Goal: Task Accomplishment & Management: Use online tool/utility

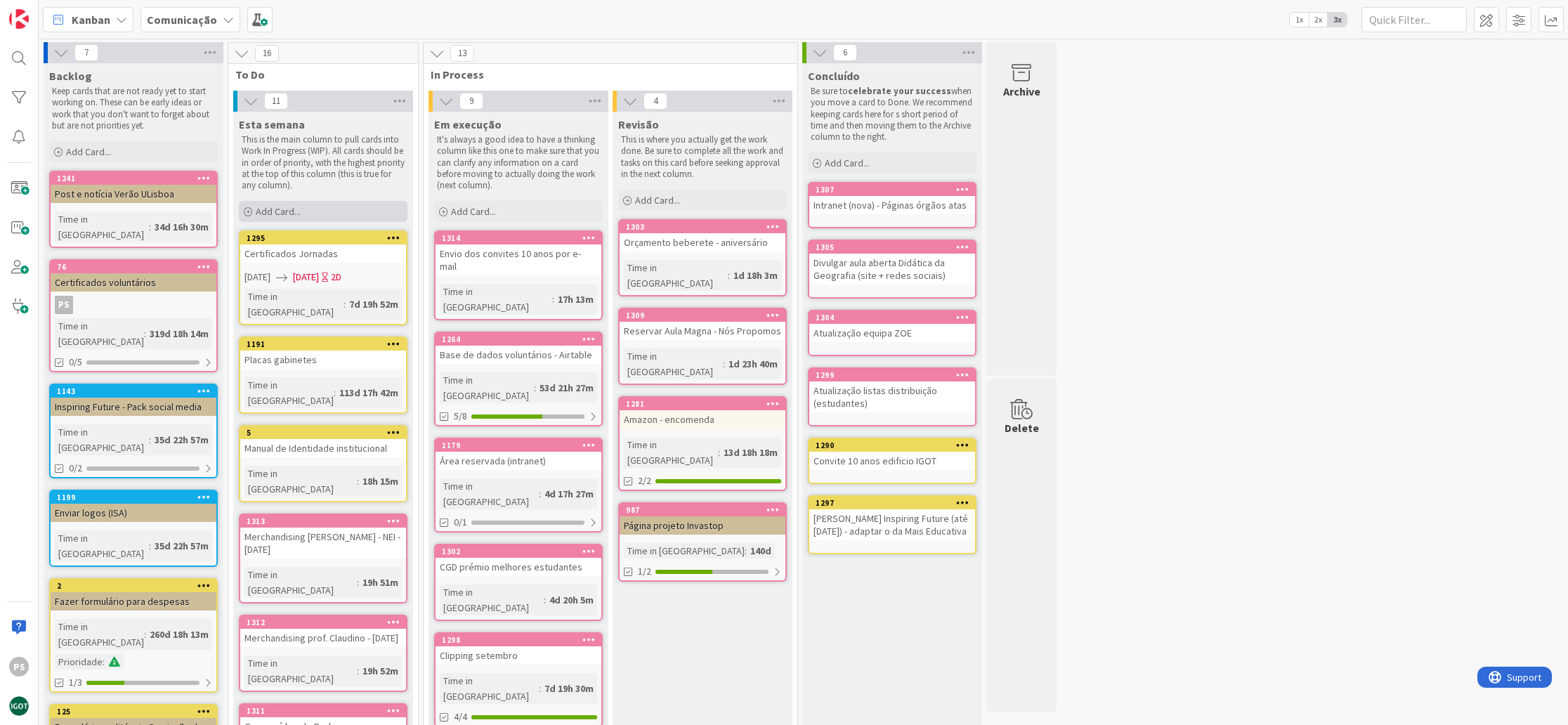
click at [327, 205] on div "Add Card..." at bounding box center [323, 211] width 169 height 21
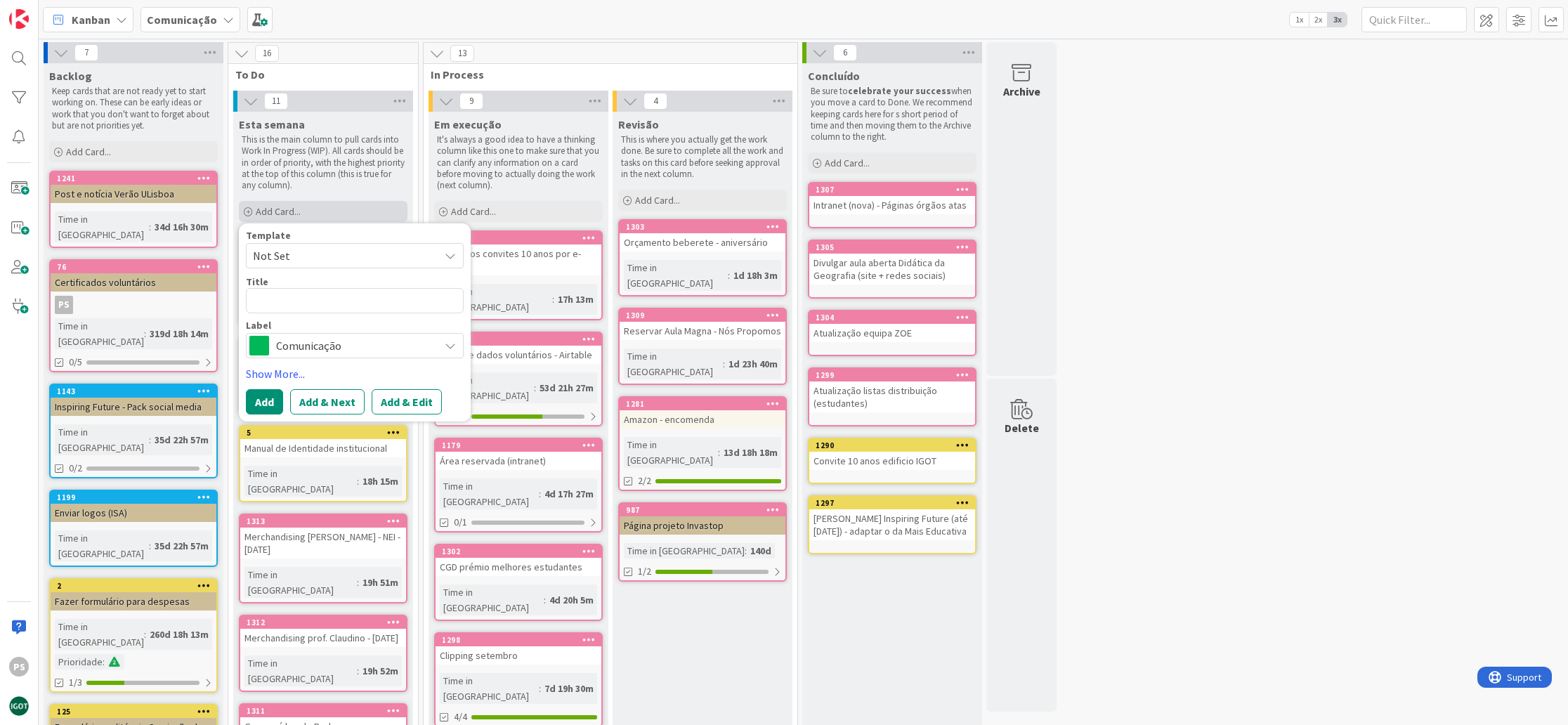
type textarea "x"
type textarea "N"
type textarea "x"
type textarea "No"
type textarea "x"
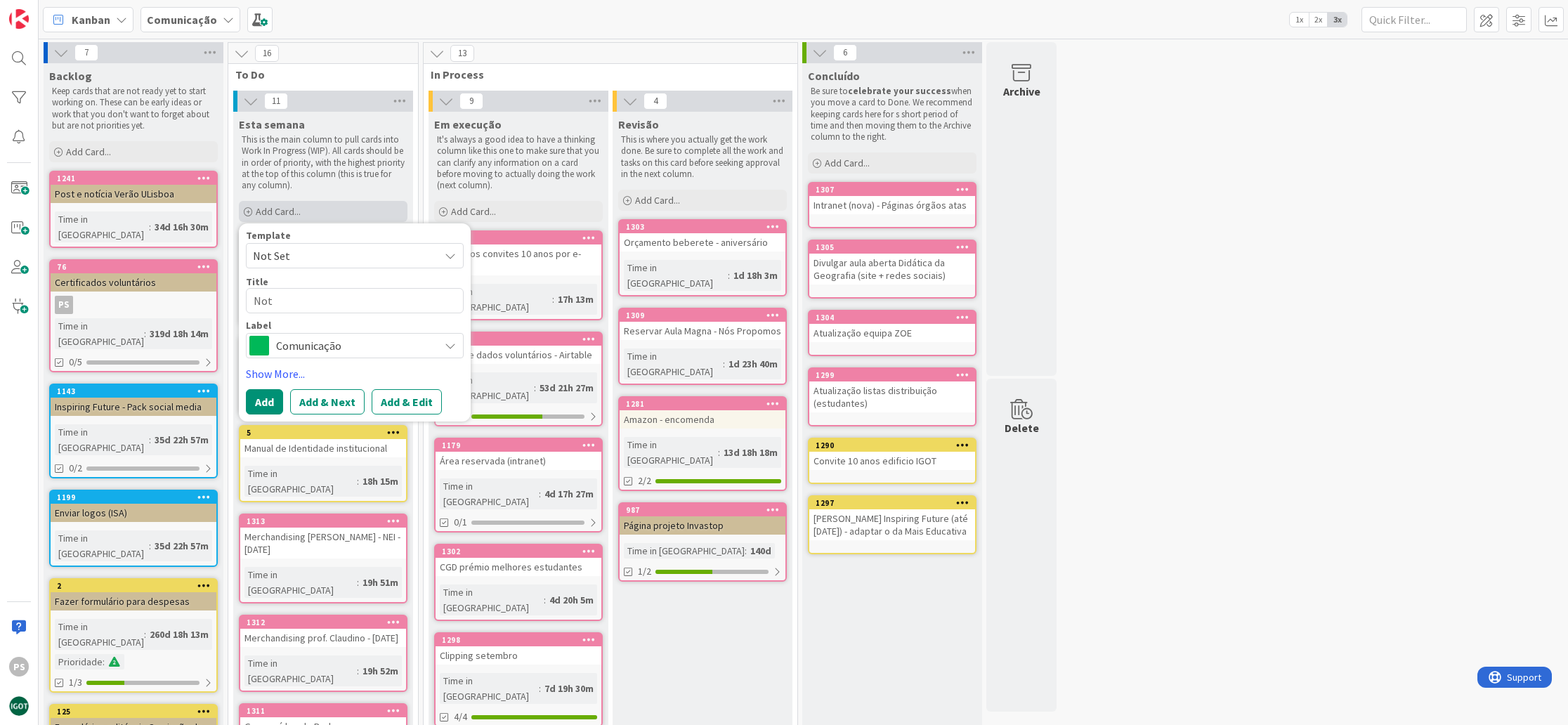
type textarea "Not´"
type textarea "x"
type textarea "Notí"
type textarea "x"
type textarea "Notíc"
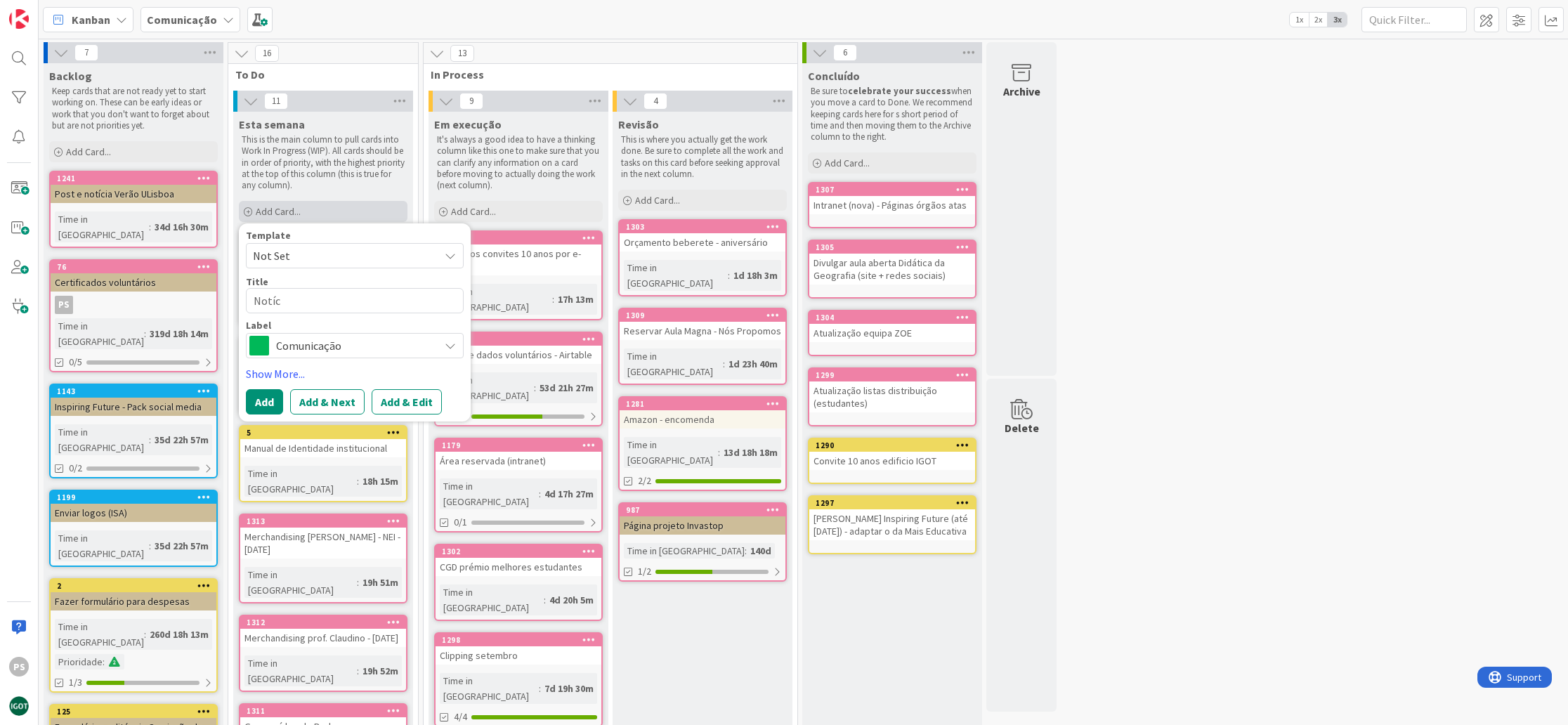
type textarea "x"
type textarea "Notíci"
type textarea "x"
type textarea "Notícia"
type textarea "x"
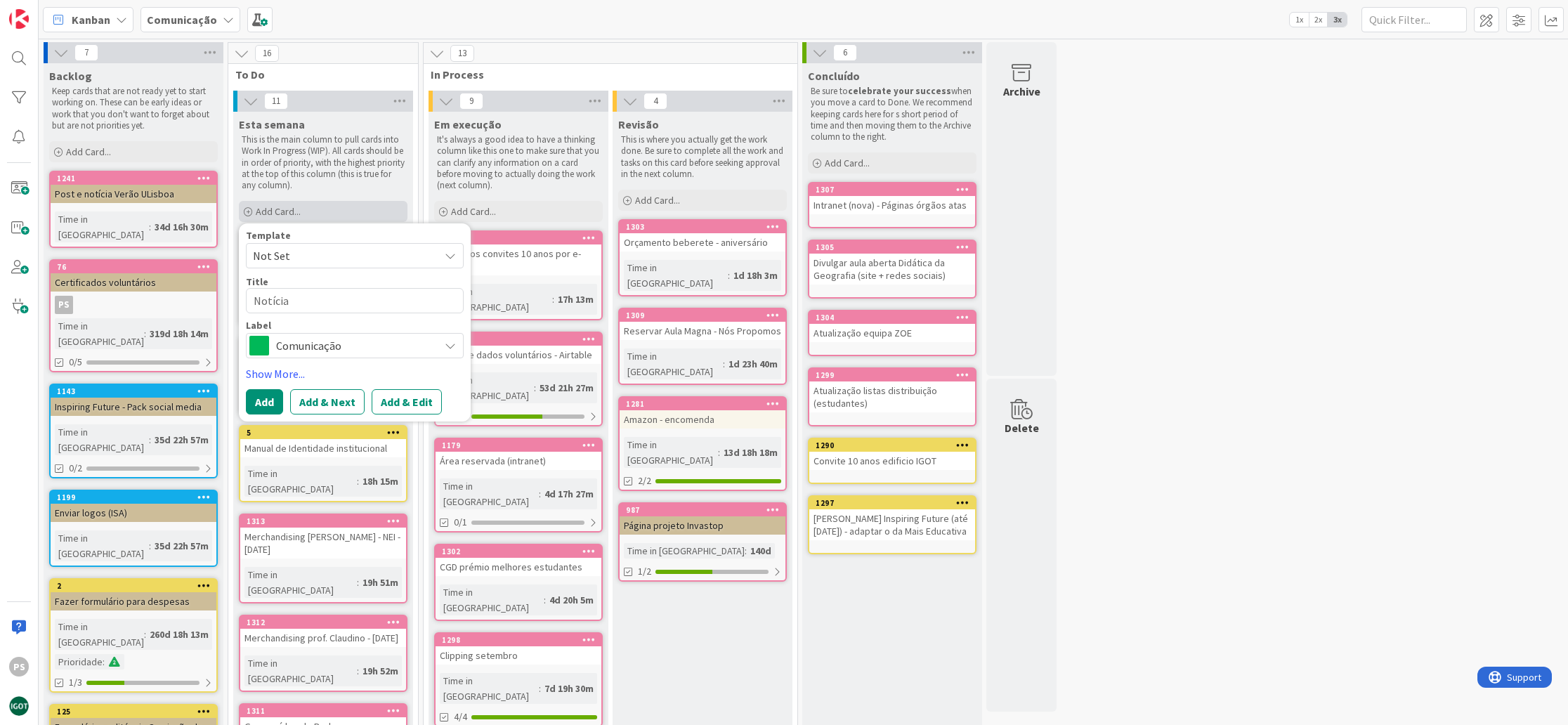
type textarea "Notícia"
type textarea "x"
type textarea "Notícia I"
type textarea "x"
type textarea "Notícia IM"
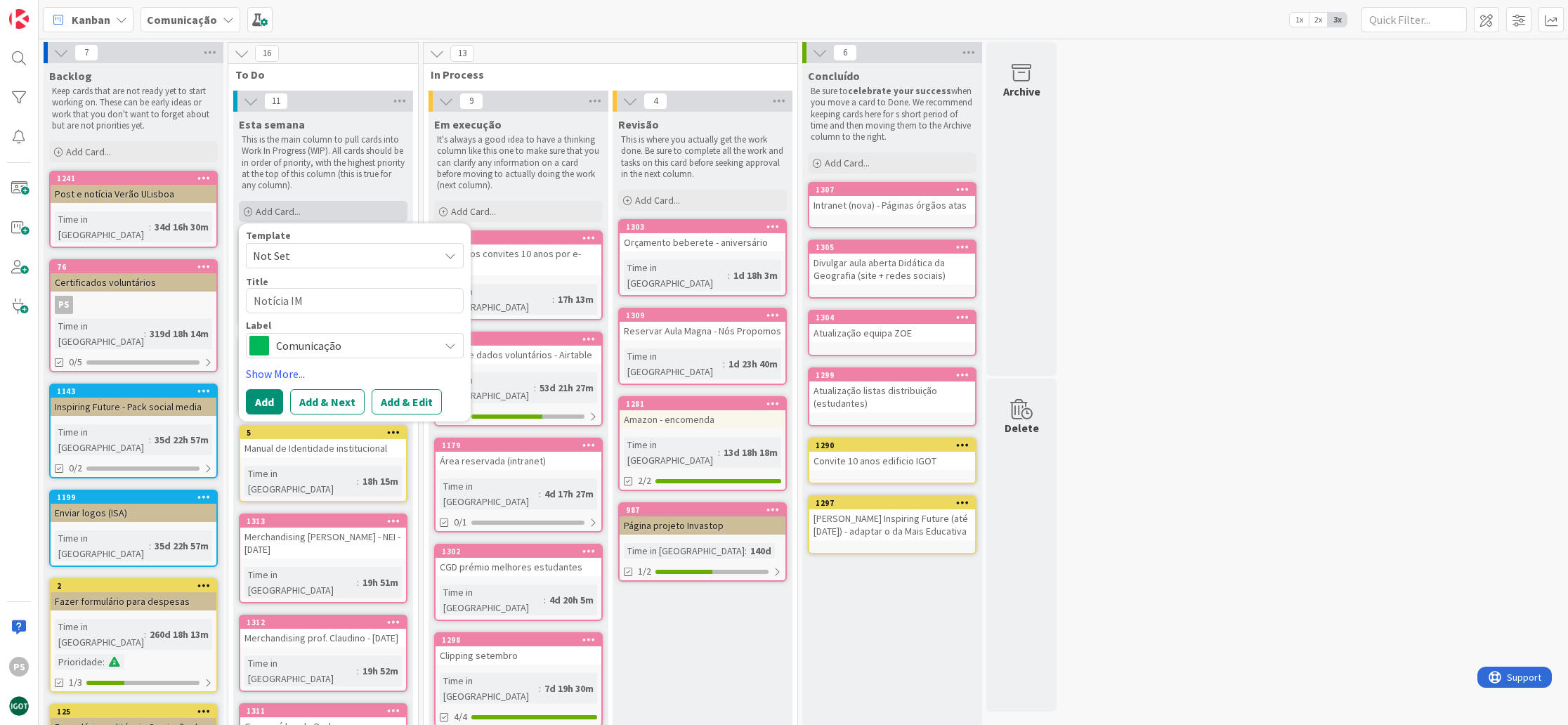
type textarea "x"
type textarea "Notícia IMI"
type textarea "x"
type textarea "Notícia IMIS"
type textarea "x"
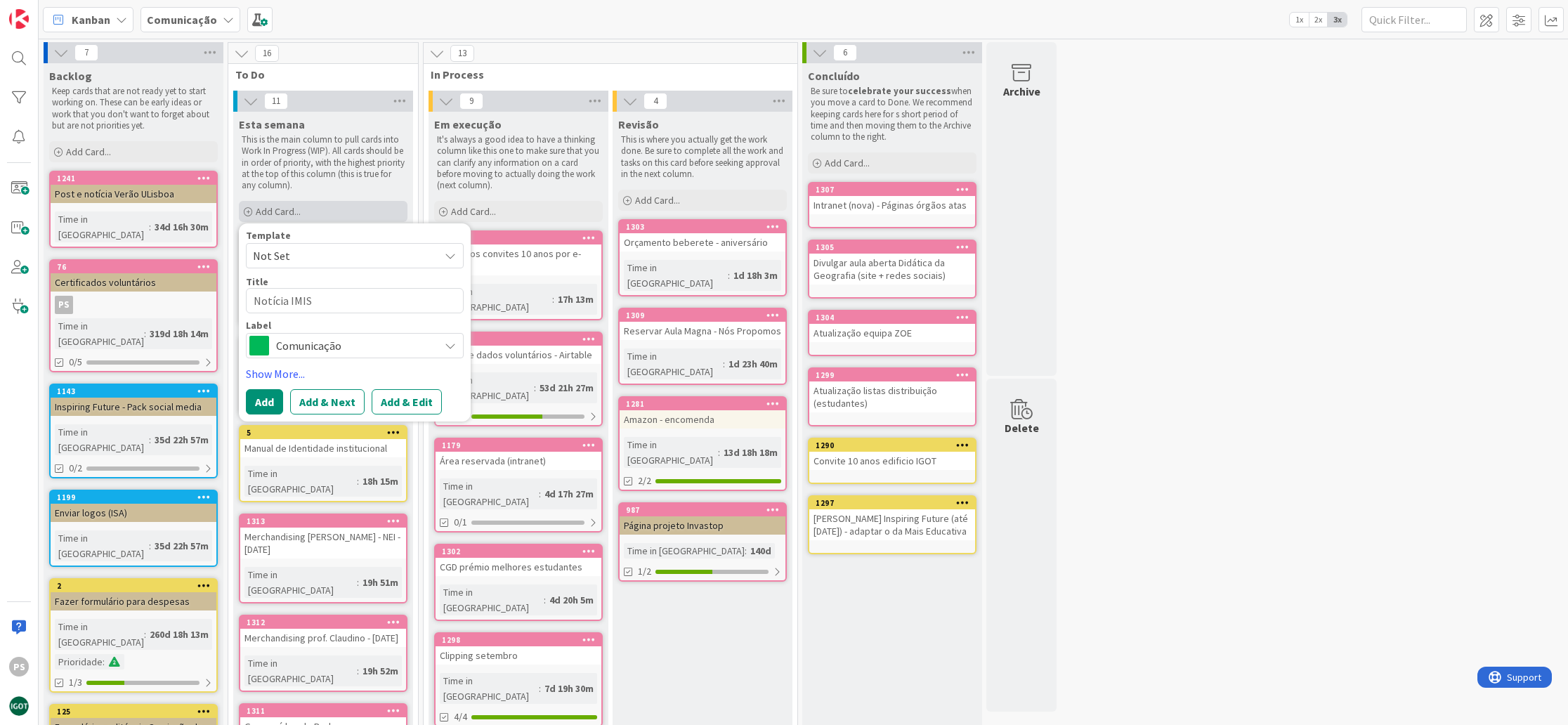
type textarea "Notícia IMISC"
type textarea "x"
type textarea "Notícia IMISCO"
type textarea "x"
type textarea "Notícia IMISCOE"
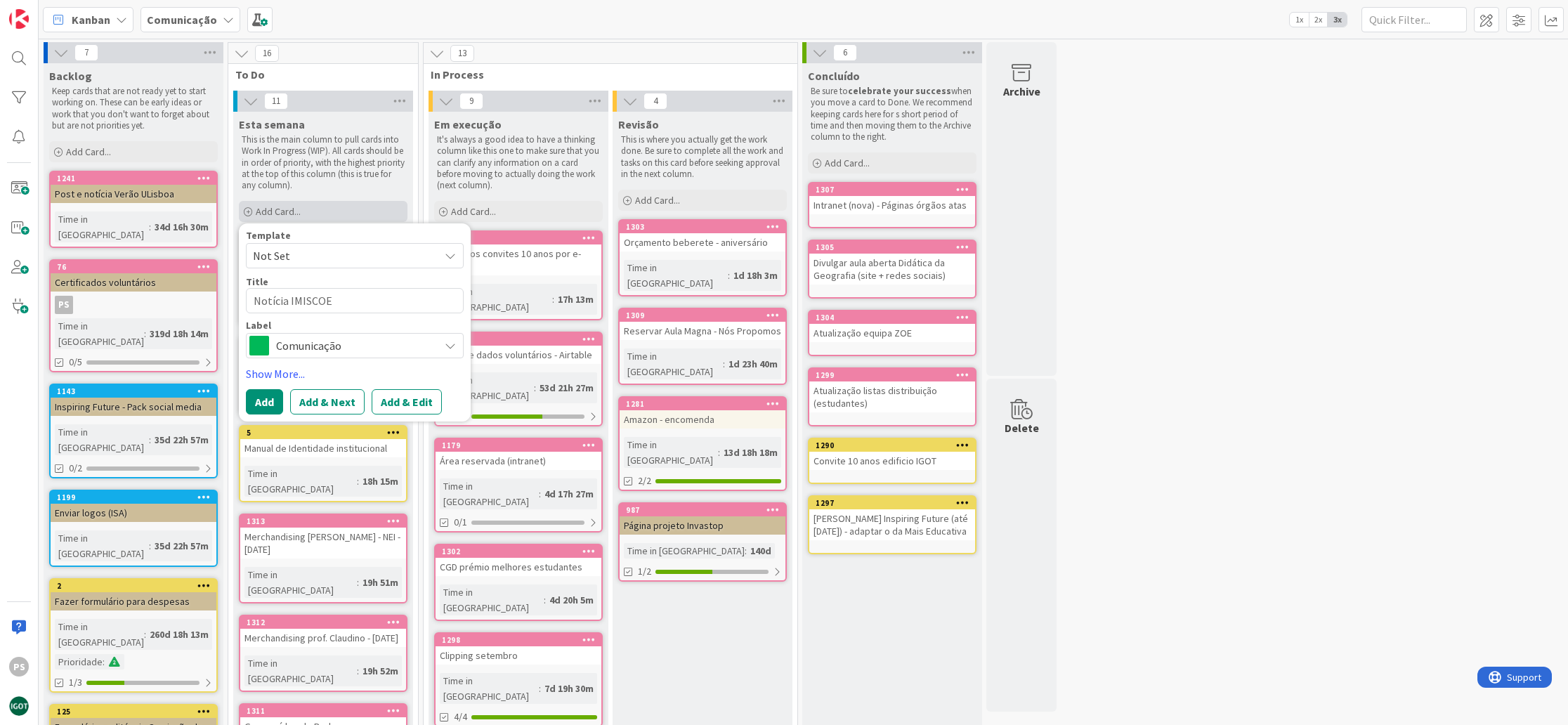
type textarea "x"
type textarea "Notícia IMISCOE"
type textarea "x"
type textarea "Notícia IMISCOE S"
type textarea "x"
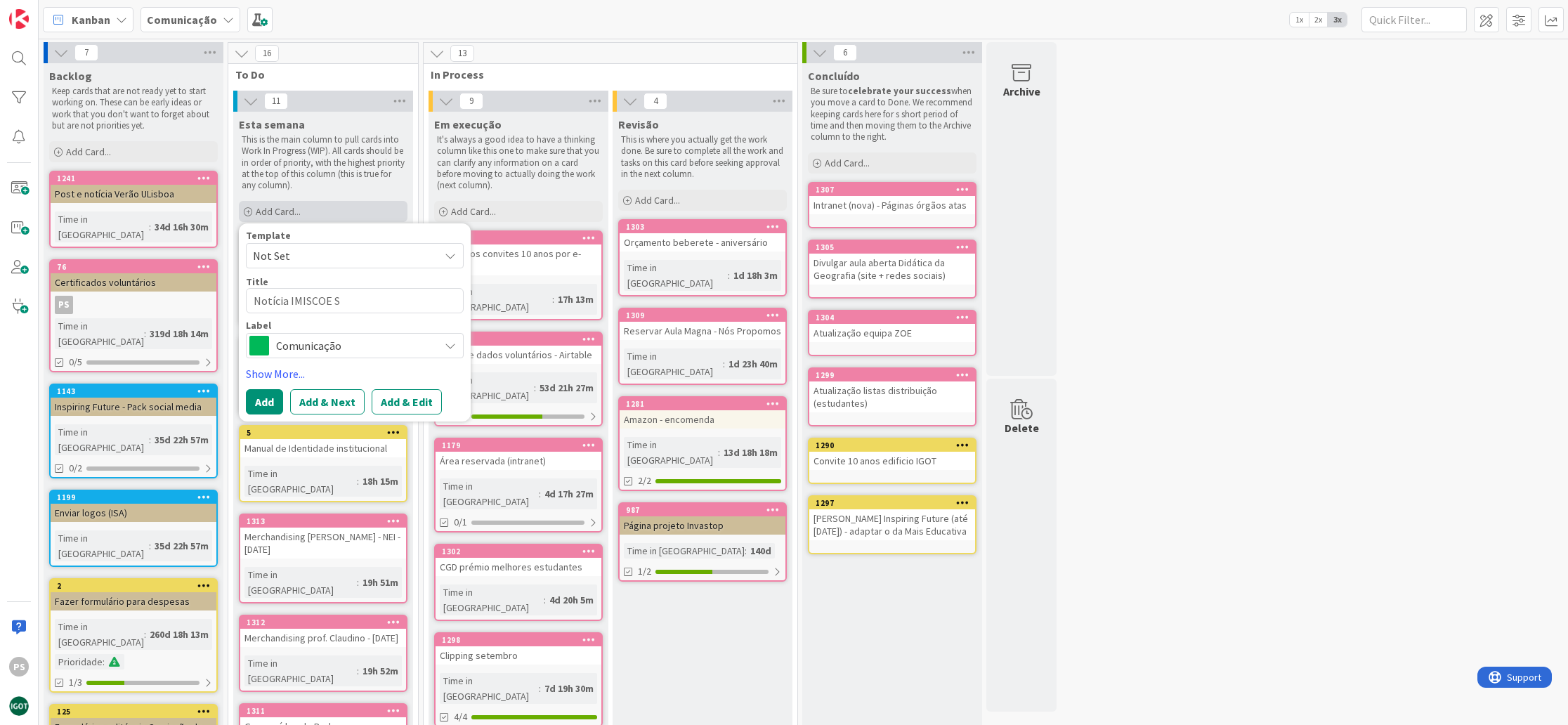
type textarea "Notícia IMISCOE Su"
type textarea "x"
type textarea "Notícia IMISCOE Sum"
type textarea "x"
type textarea "Notícia IMISCOE Summ"
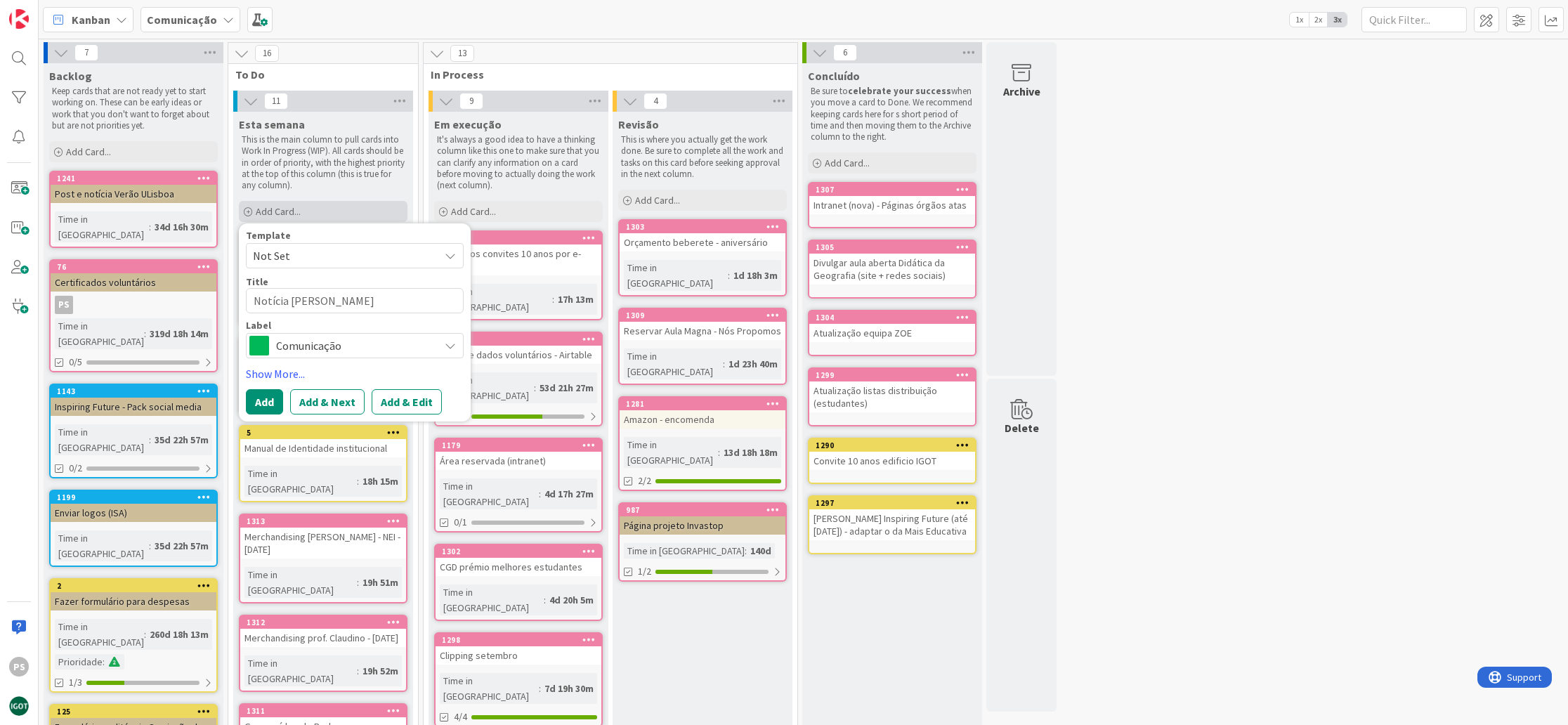
type textarea "x"
type textarea "Notícia IMISCOE Summe"
type textarea "x"
type textarea "Notícia IMISCOE Summer"
type textarea "x"
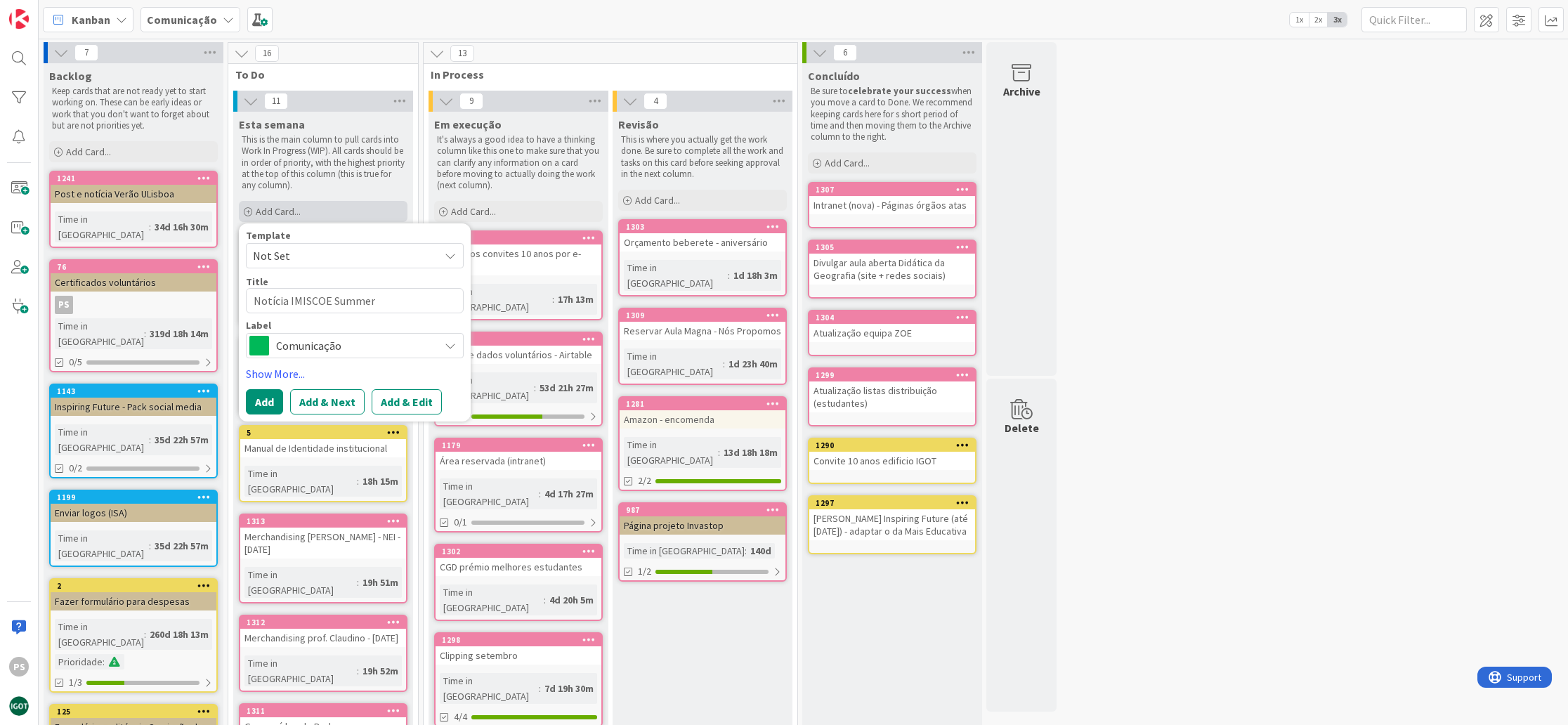
type textarea "Notícia IMISCOE Summer"
type textarea "x"
type textarea "Notícia IMISCOE Summer S"
type textarea "x"
type textarea "Notícia IMISCOE Summer Sc"
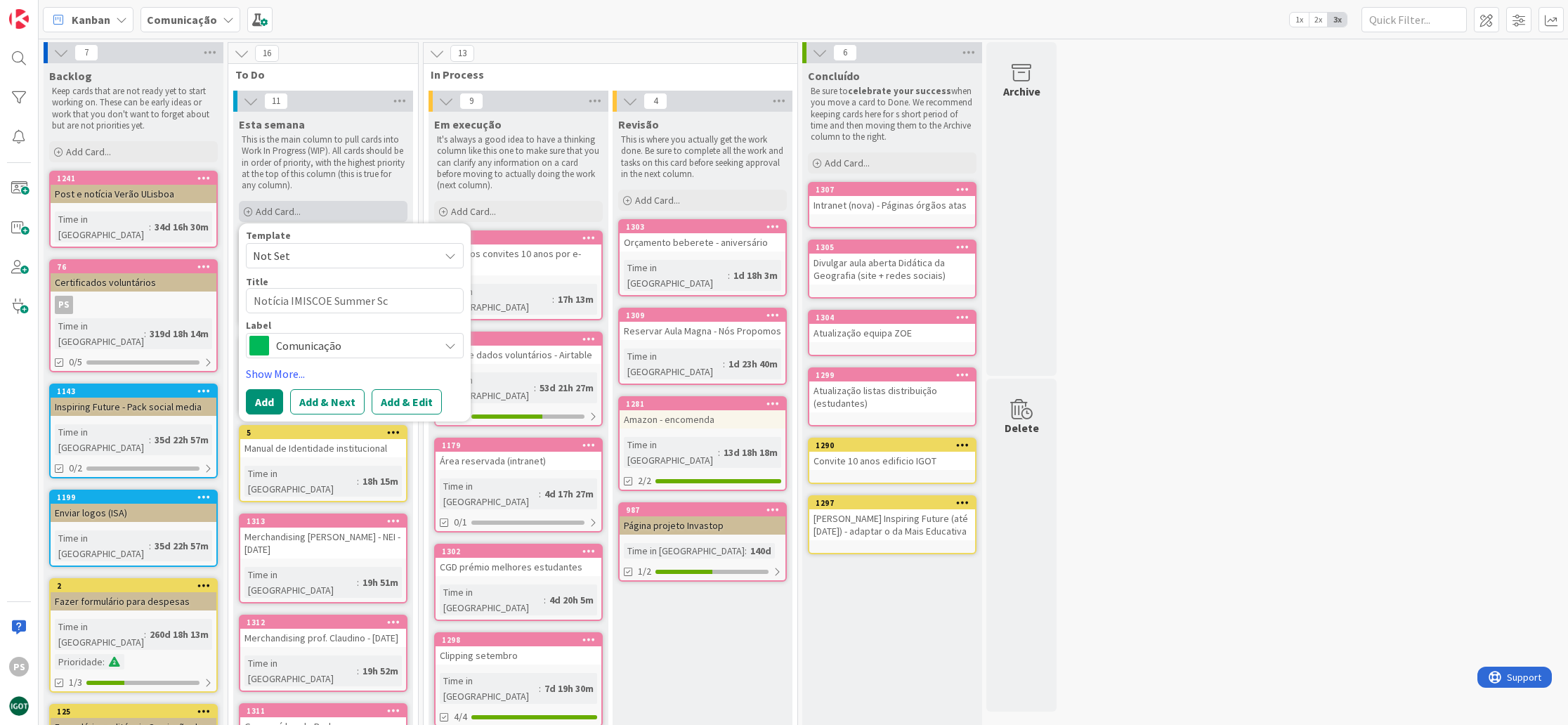
type textarea "x"
type textarea "Notícia IMISCOE Summer Sch"
type textarea "x"
type textarea "Notícia IMISCOE Summer Scho"
type textarea "x"
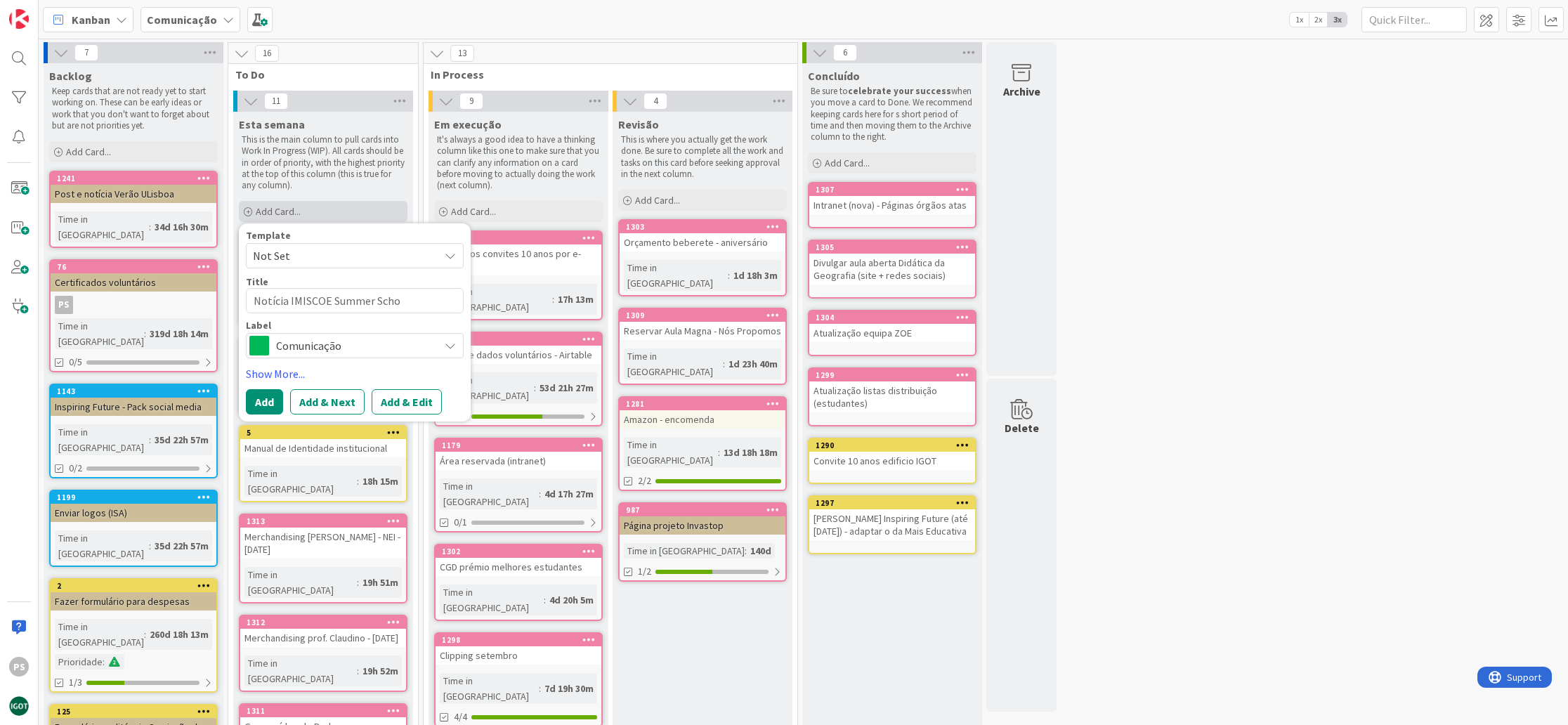
type textarea "Notícia IMISCOE Summer Schoo"
type textarea "x"
type textarea "Notícia IMISCOE Summer School"
type textarea "x"
type textarea "Notícia IMISCOE Summer School"
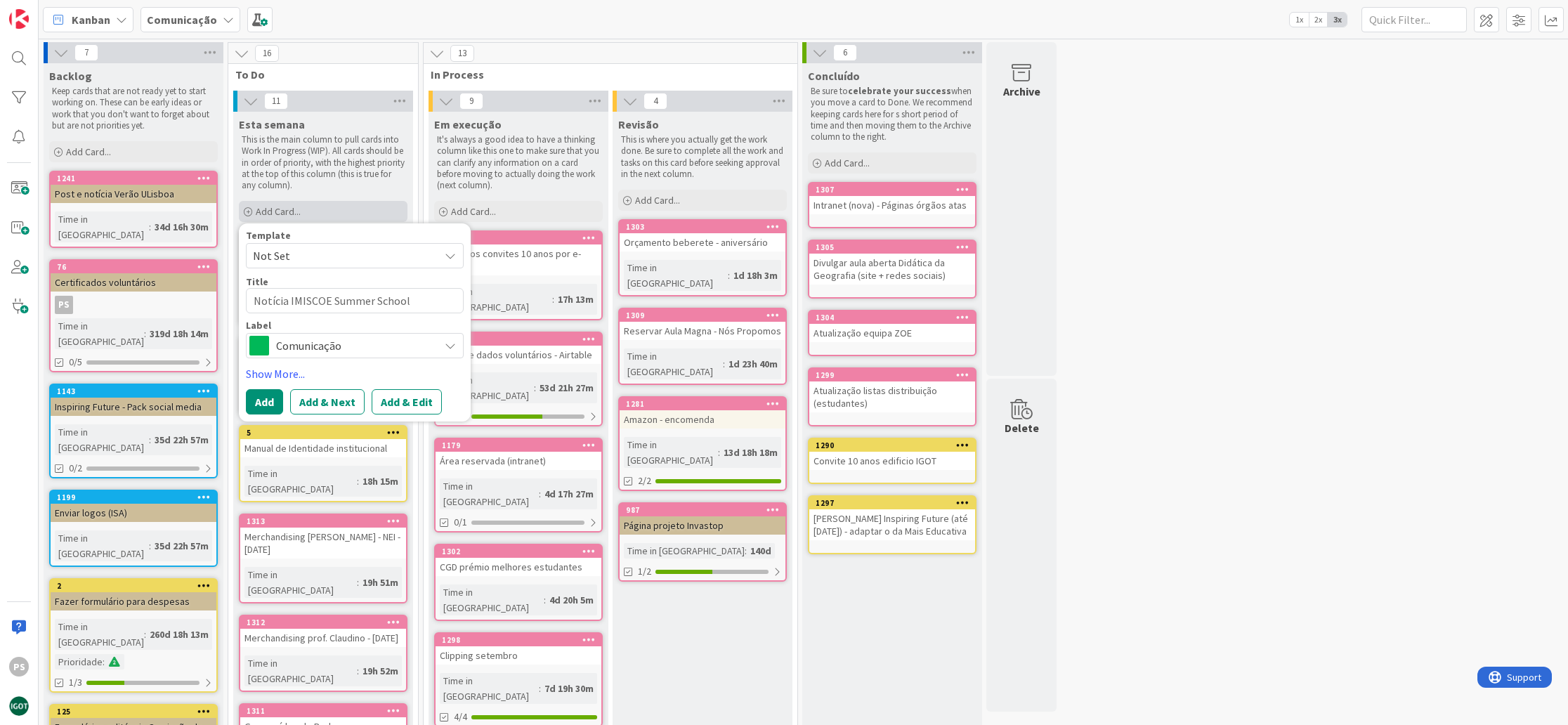
type textarea "x"
type textarea "Notícia IMISCOE Summer School 2"
type textarea "x"
type textarea "Notícia IMISCOE Summer School 20"
type textarea "x"
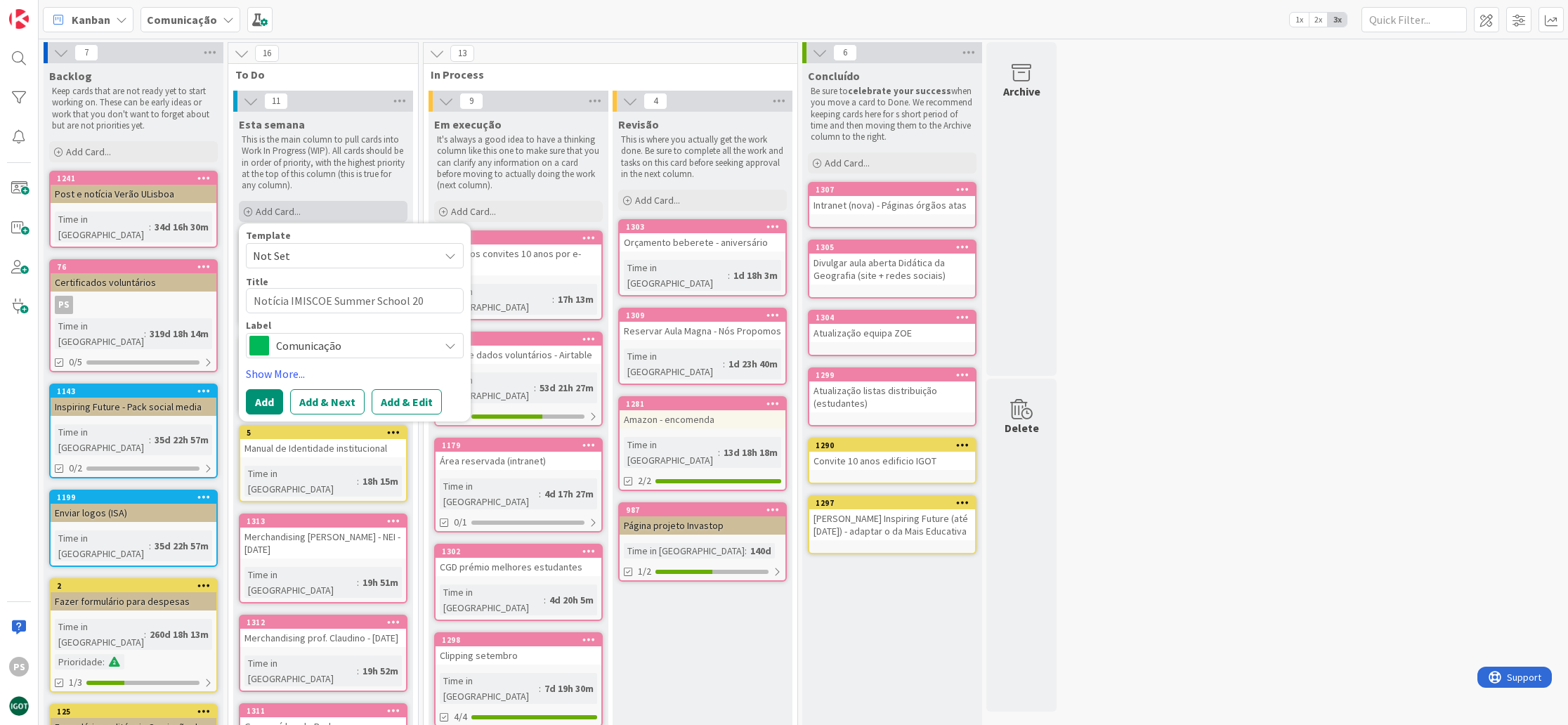
type textarea "Notícia IMISCOE Summer School 202"
type textarea "x"
type textarea "Notícia IMISCOE Summer School 2026"
type textarea "x"
type textarea "Notícia IMISCOE Summer School 202"
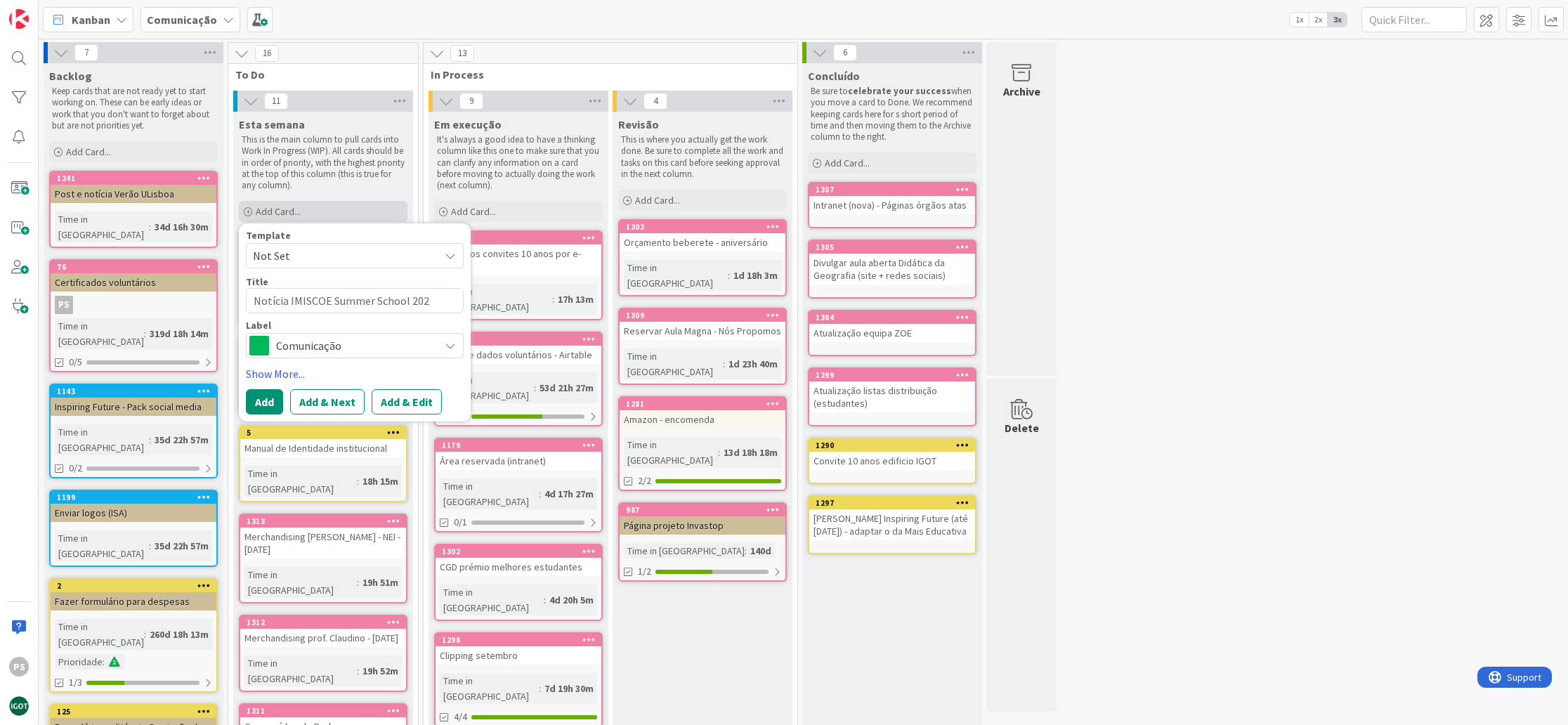
type textarea "x"
type textarea "Notícia IMISCOE Summer School 2025"
click at [375, 345] on span "Comunicação" at bounding box center [353, 345] width 156 height 19
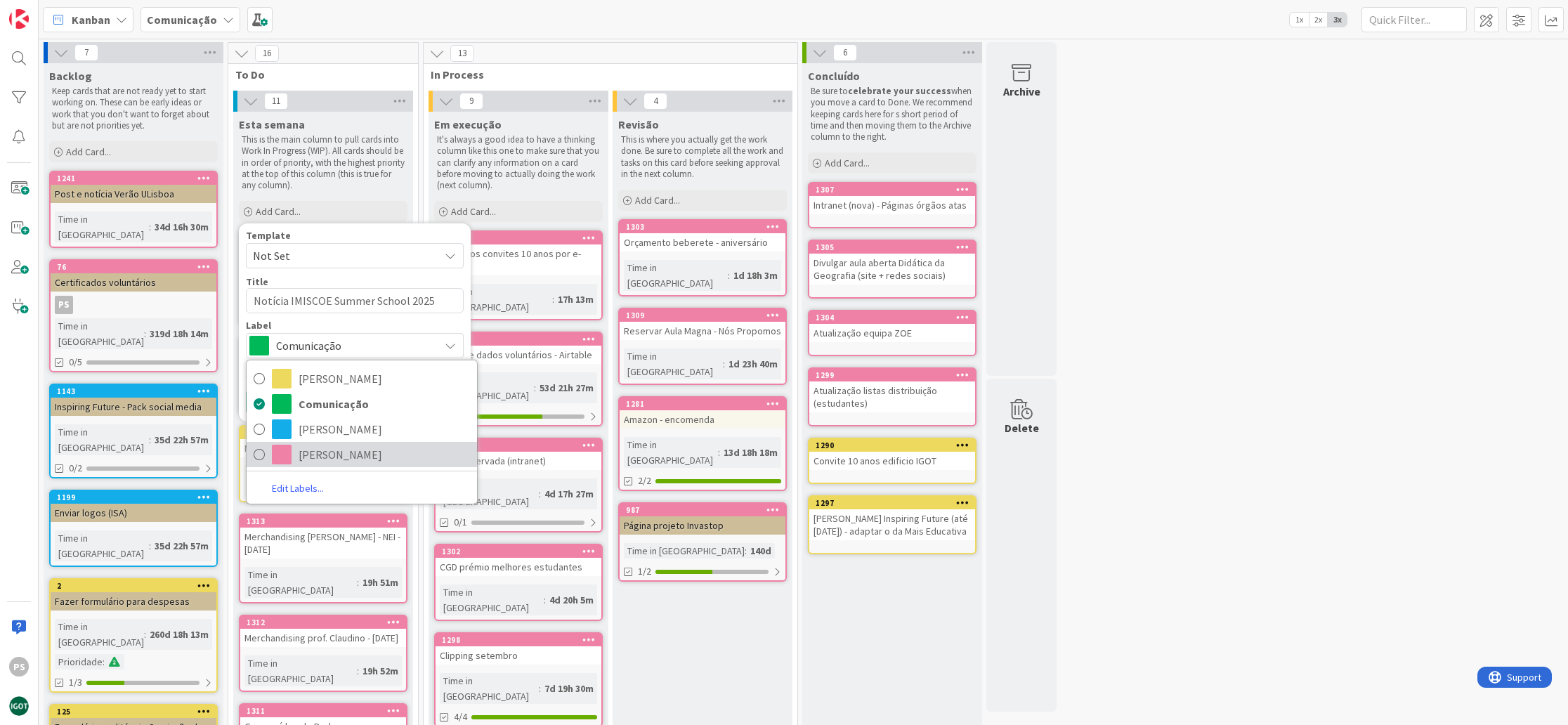
click at [361, 450] on span "Paula" at bounding box center [384, 454] width 171 height 21
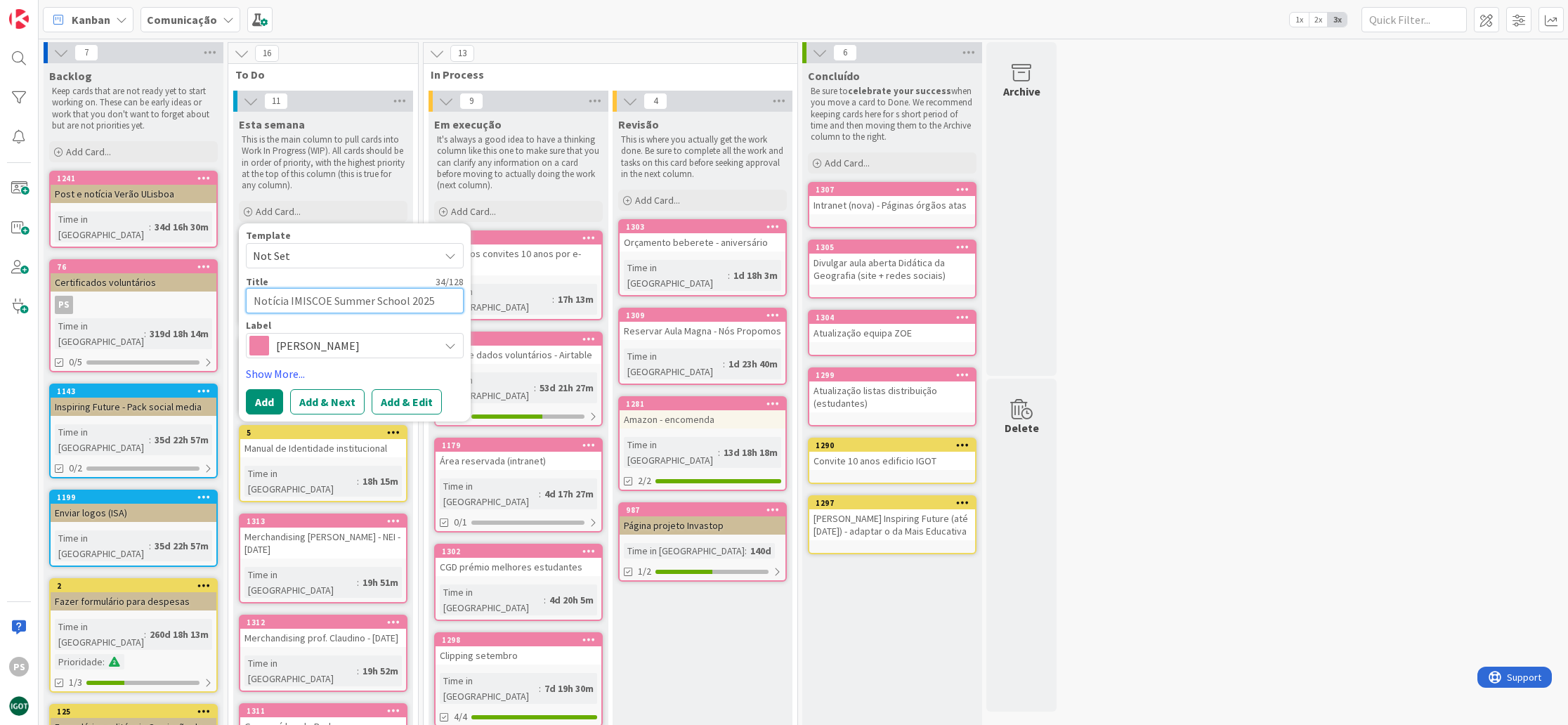
click at [450, 298] on textarea "Notícia IMISCOE Summer School 2025" at bounding box center [355, 301] width 218 height 25
type textarea "x"
type textarea "Notícia IMISCOE Summer School 2025"
type textarea "x"
type textarea "Notícia IMISCOE Summer School 2025 -"
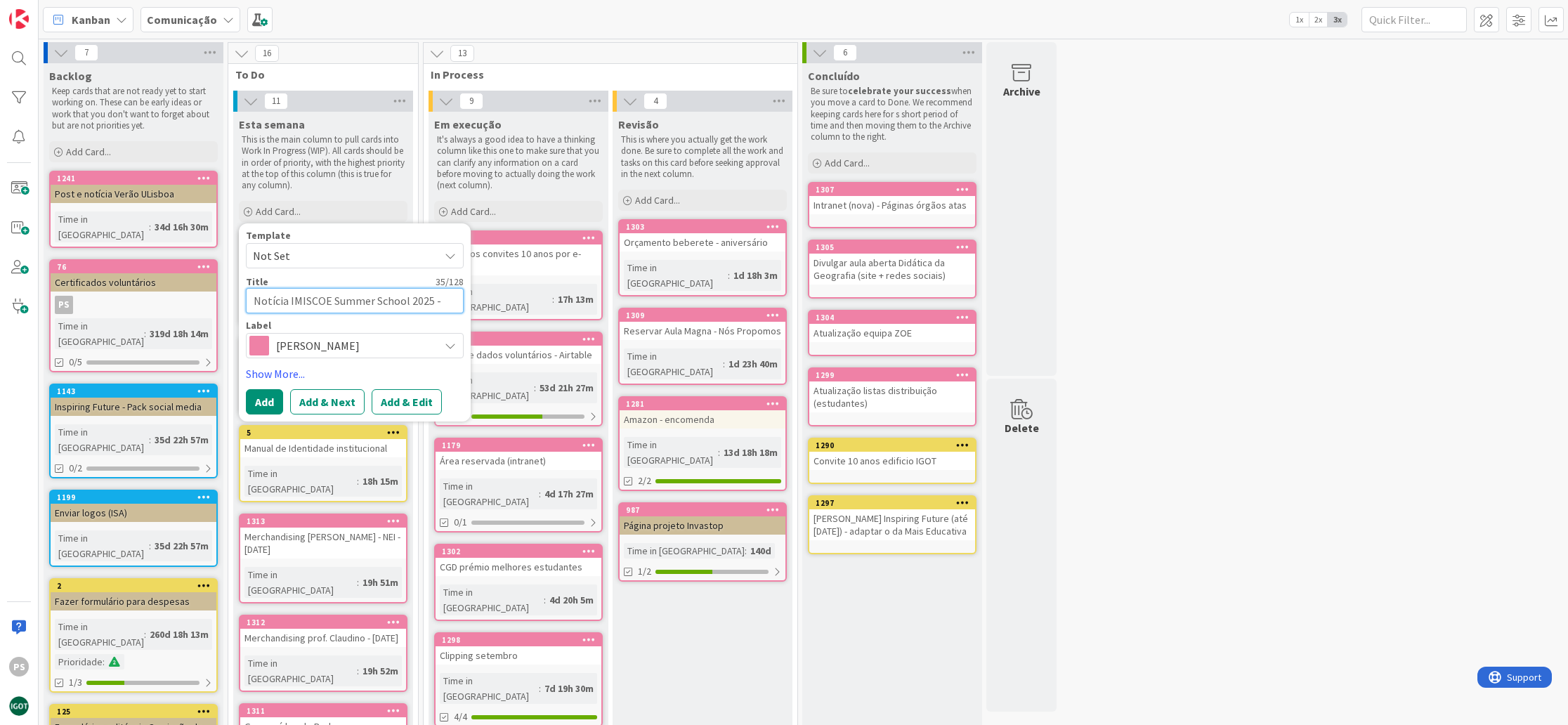
type textarea "x"
type textarea "Notícia IMISCOE Summer School 2025 -"
type textarea "x"
type textarea "Notícia IMISCOE Summer School 2025 - s"
type textarea "x"
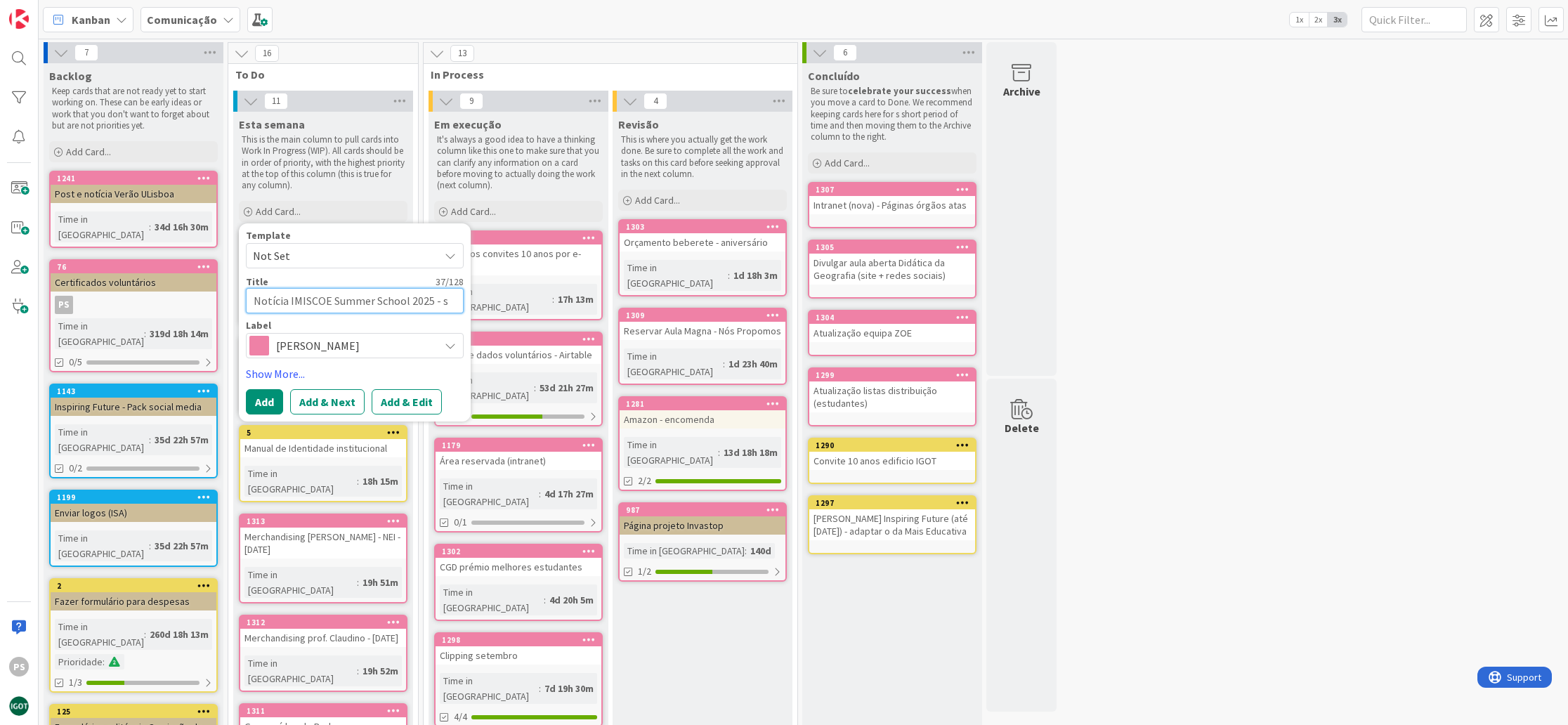
type textarea "Notícia IMISCOE Summer School 2025 - si"
type textarea "x"
type textarea "Notícia IMISCOE Summer School 2025 - sit"
type textarea "x"
type textarea "Notícia IMISCOE Summer School 2025 - site"
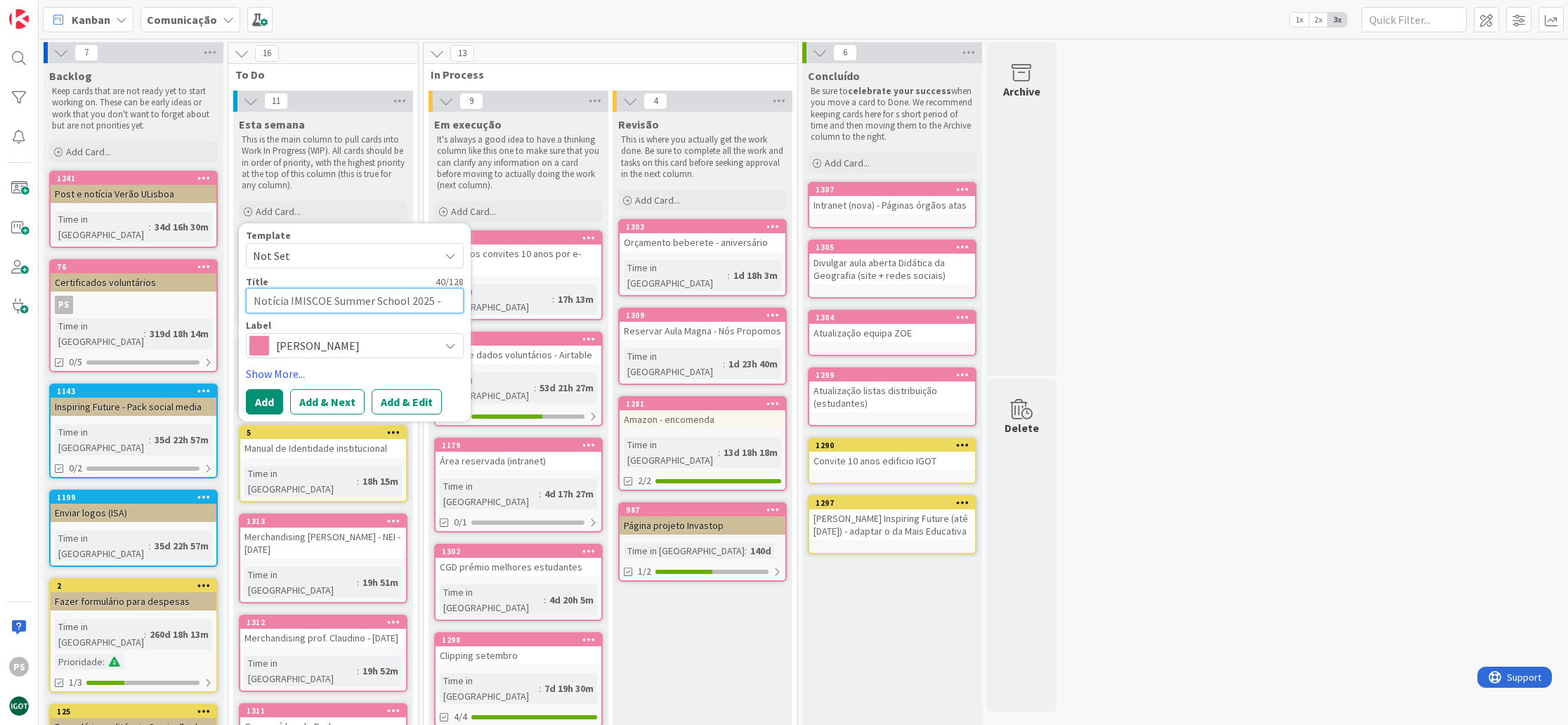
type textarea "x"
type textarea "Notícia IMISCOE Summer School 2025 - site"
type textarea "x"
type textarea "Notícia IMISCOE Summer School 2025 - site +"
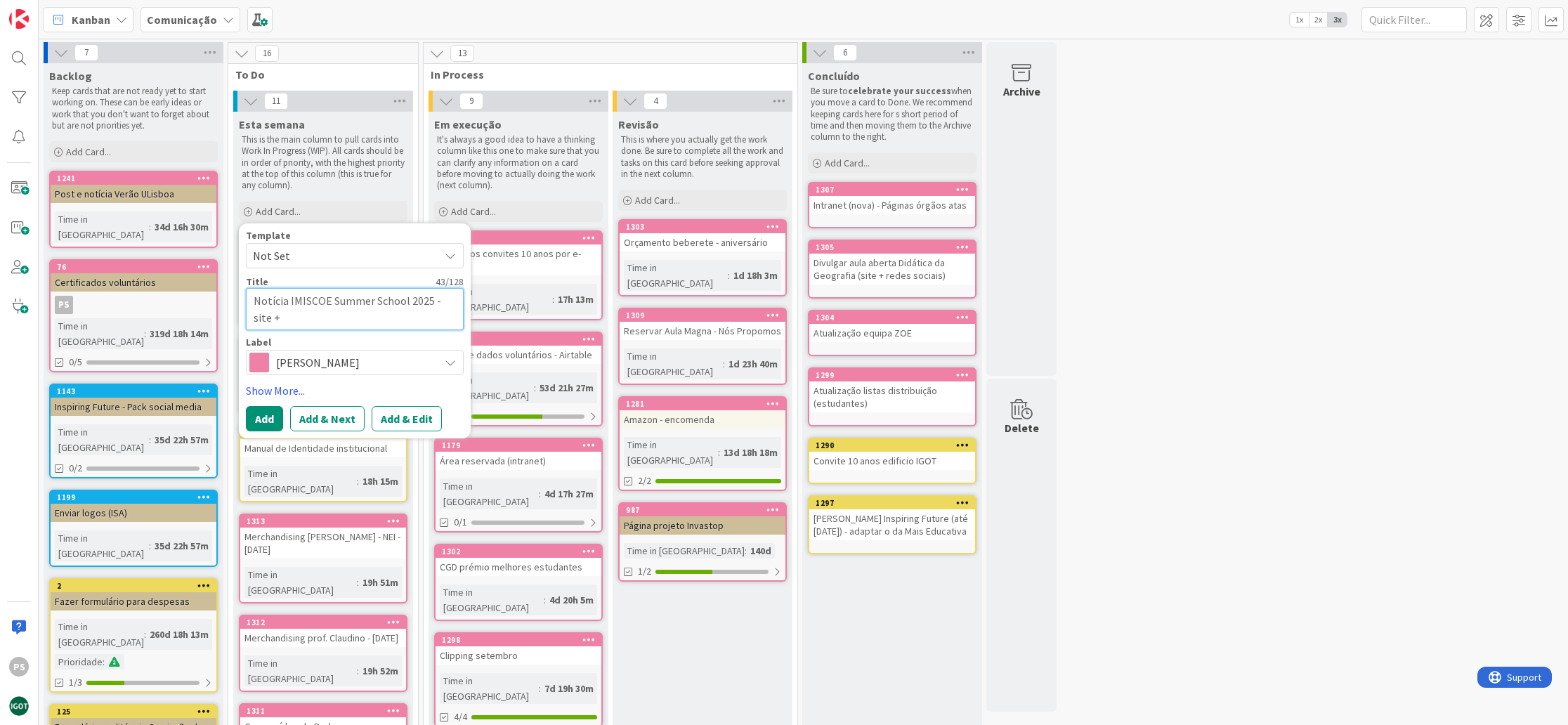
type textarea "x"
type textarea "Notícia IMISCOE Summer School 2025 - site +"
type textarea "x"
type textarea "Notícia IMISCOE Summer School 2025 - site + r"
type textarea "x"
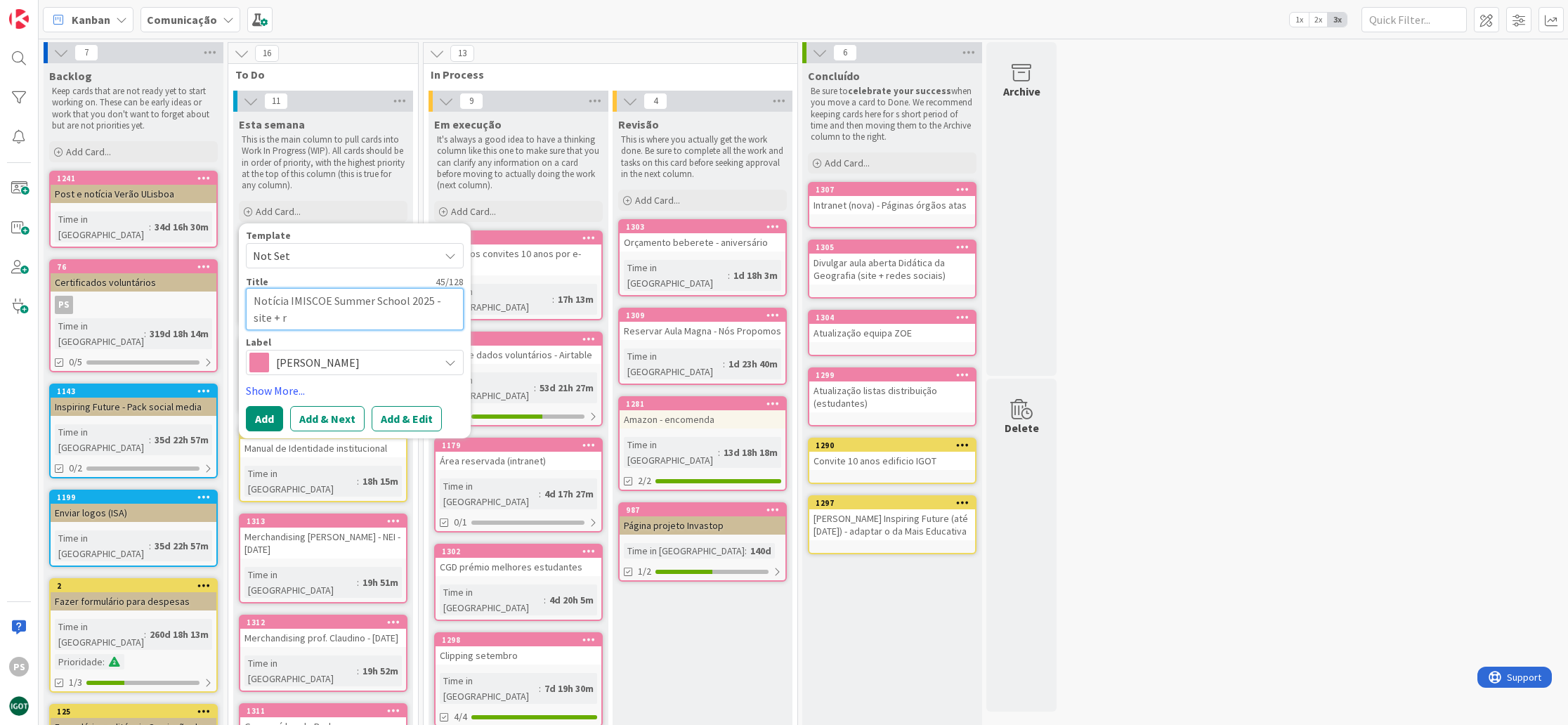
type textarea "Notícia IMISCOE Summer School 2025 - site + re"
type textarea "x"
type textarea "Notícia IMISCOE Summer School 2025 - site + red"
type textarea "x"
type textarea "Notícia IMISCOE Summer School 2025 - site + rede"
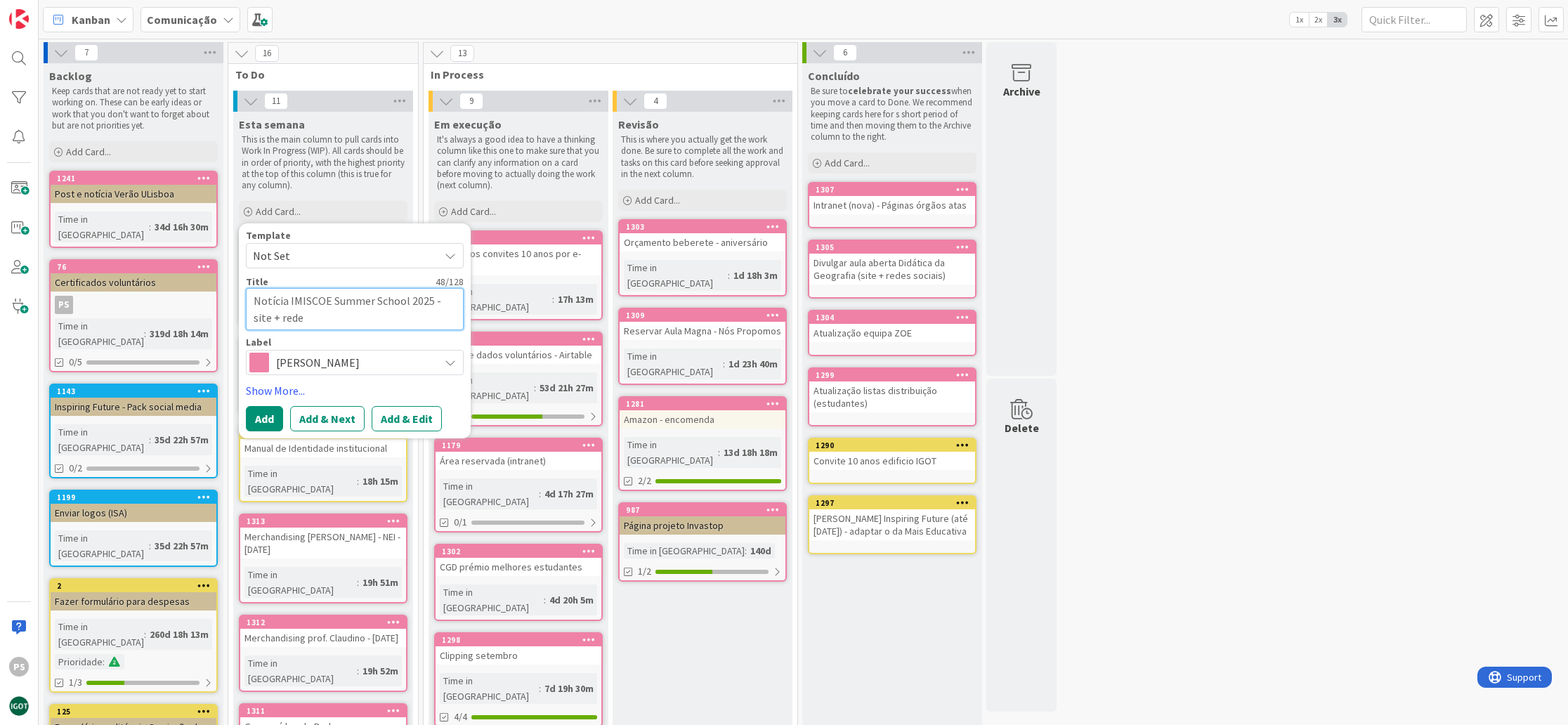
type textarea "x"
type textarea "Notícia IMISCOE Summer School 2025 - site + redes"
click at [265, 418] on button "Add" at bounding box center [265, 418] width 37 height 25
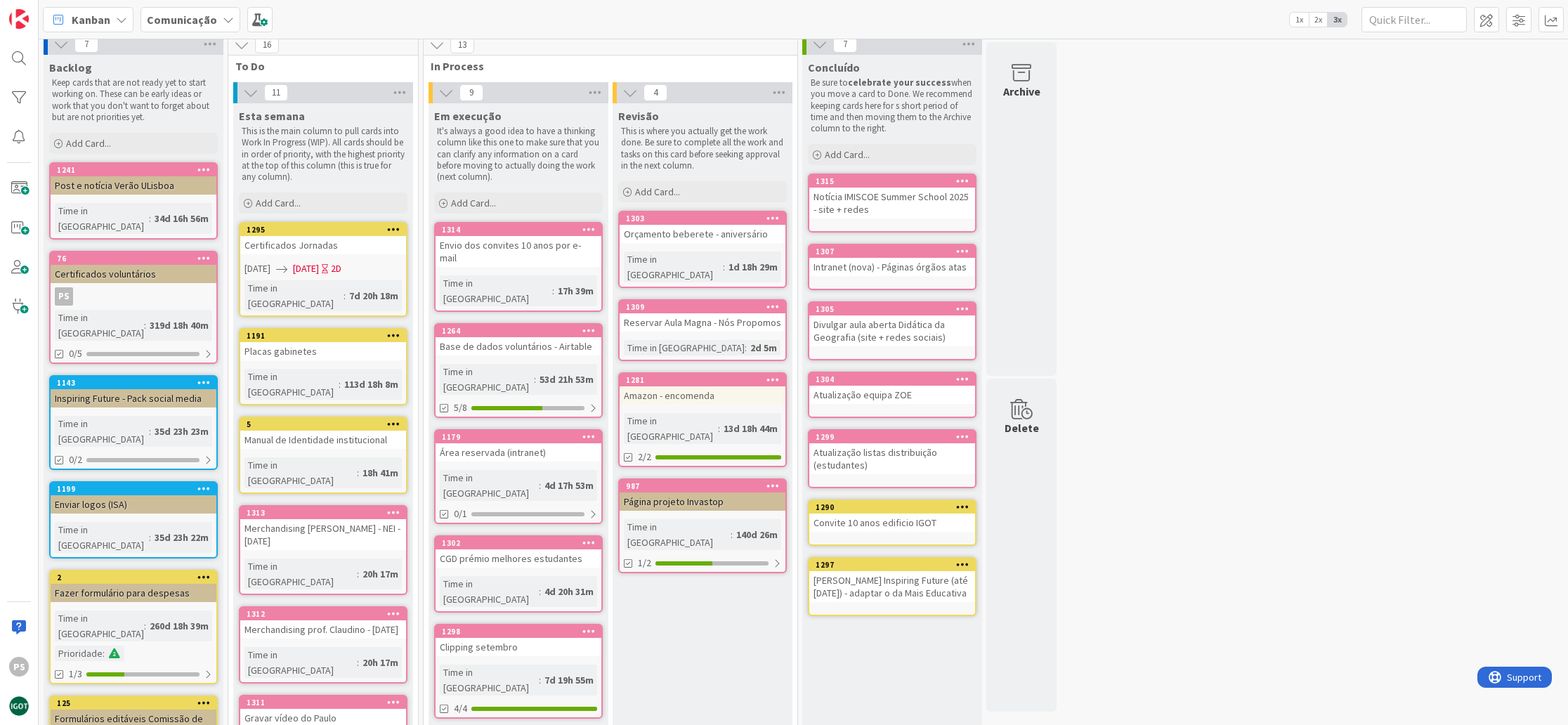
scroll to position [25, 0]
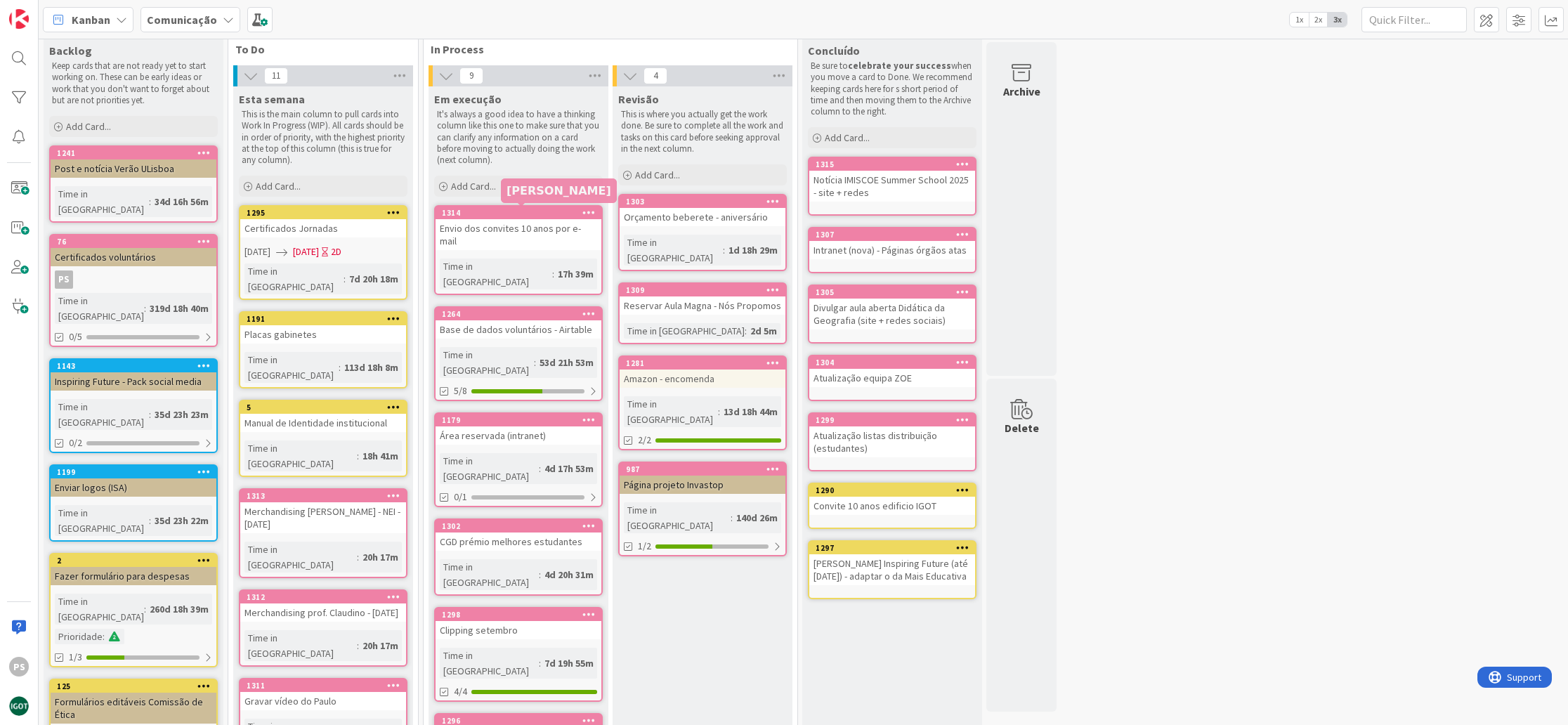
click at [541, 215] on div "1314" at bounding box center [522, 213] width 160 height 10
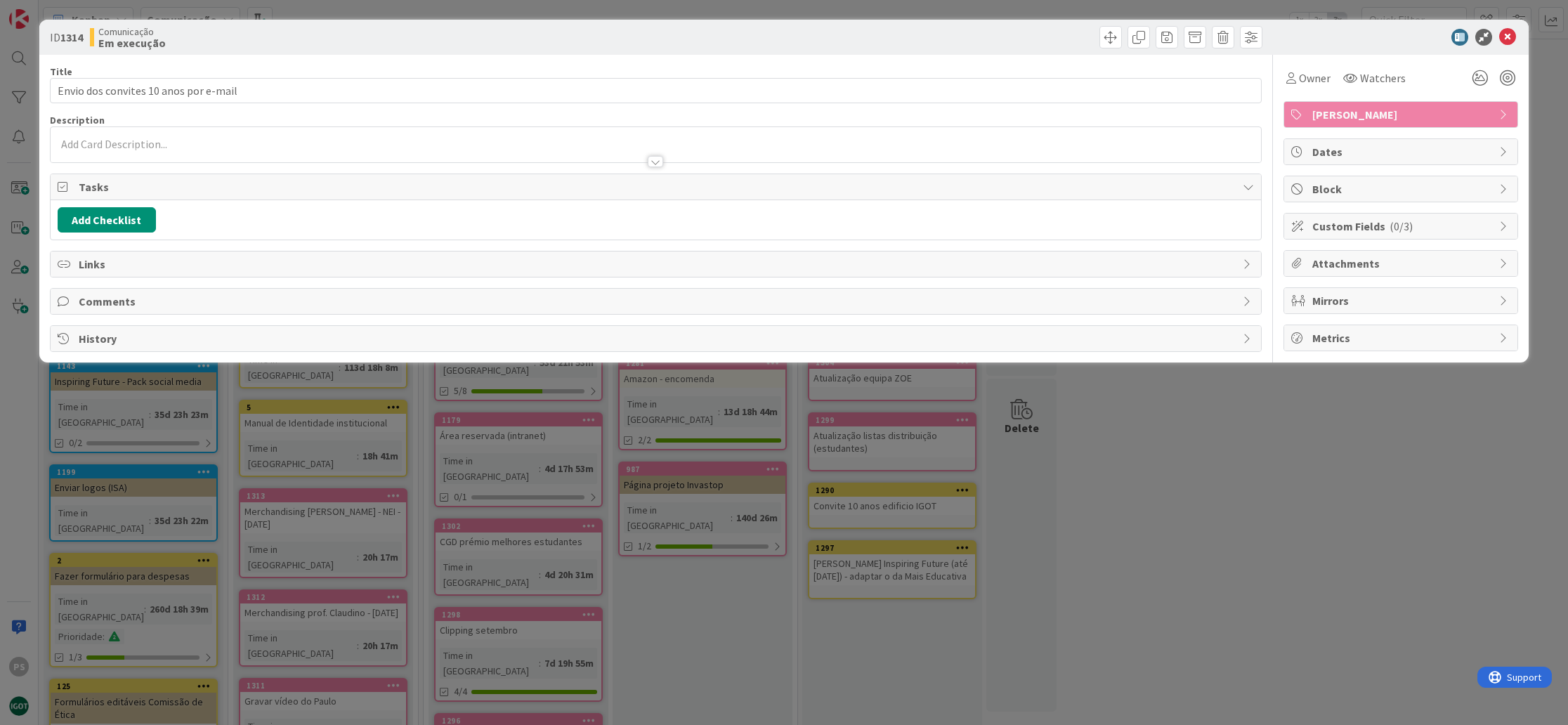
click at [1377, 118] on span "[PERSON_NAME]" at bounding box center [1402, 114] width 180 height 17
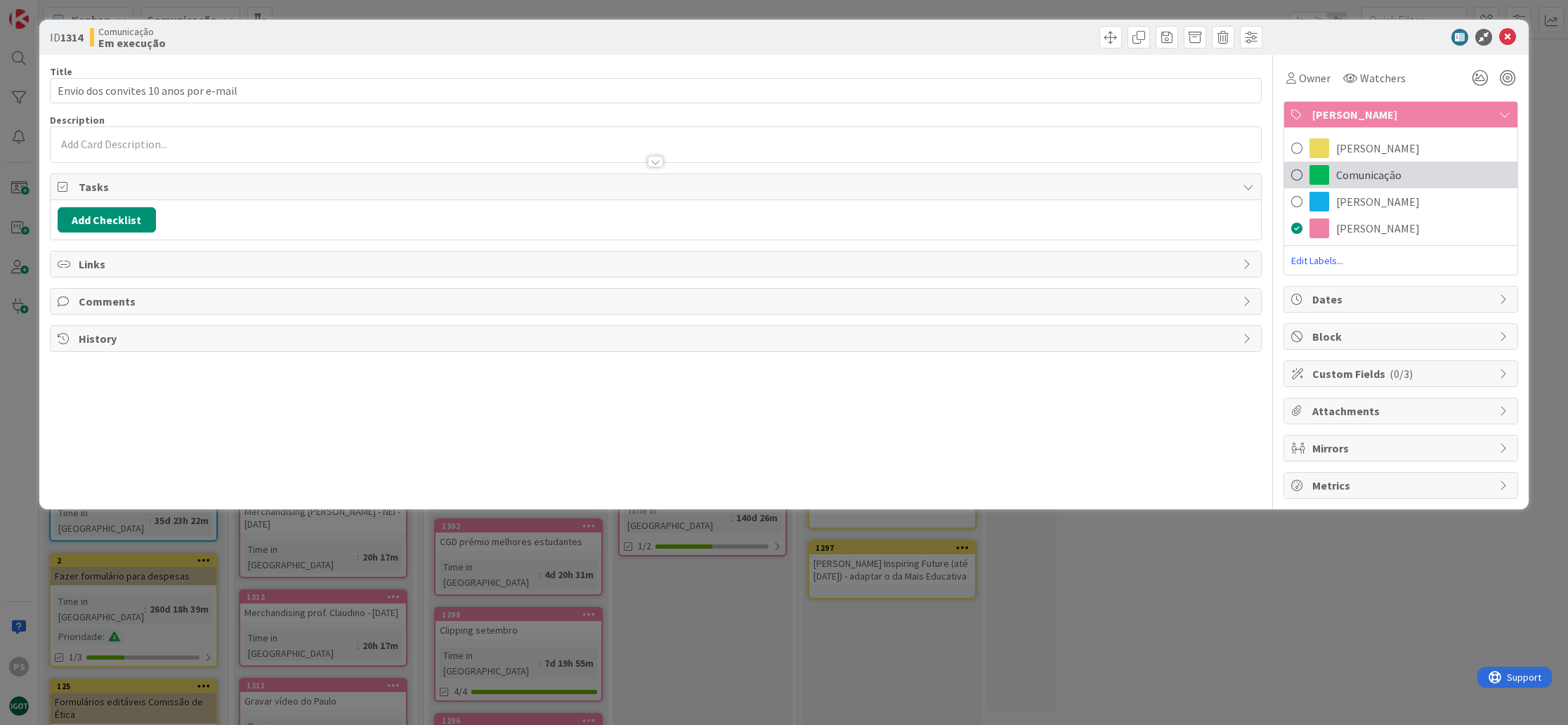
click at [1376, 175] on span "Comunicação" at bounding box center [1369, 175] width 66 height 17
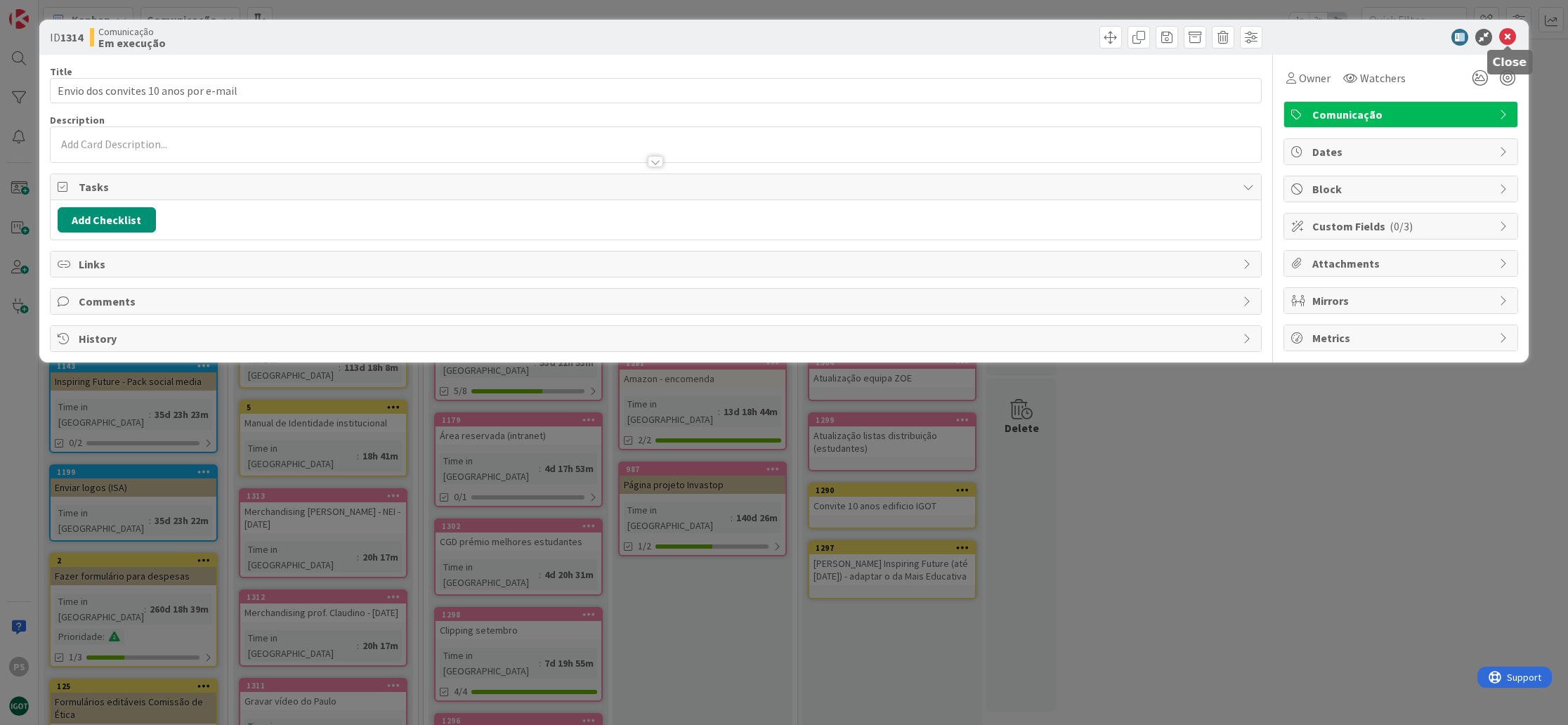
click at [1504, 43] on icon at bounding box center [1507, 37] width 17 height 17
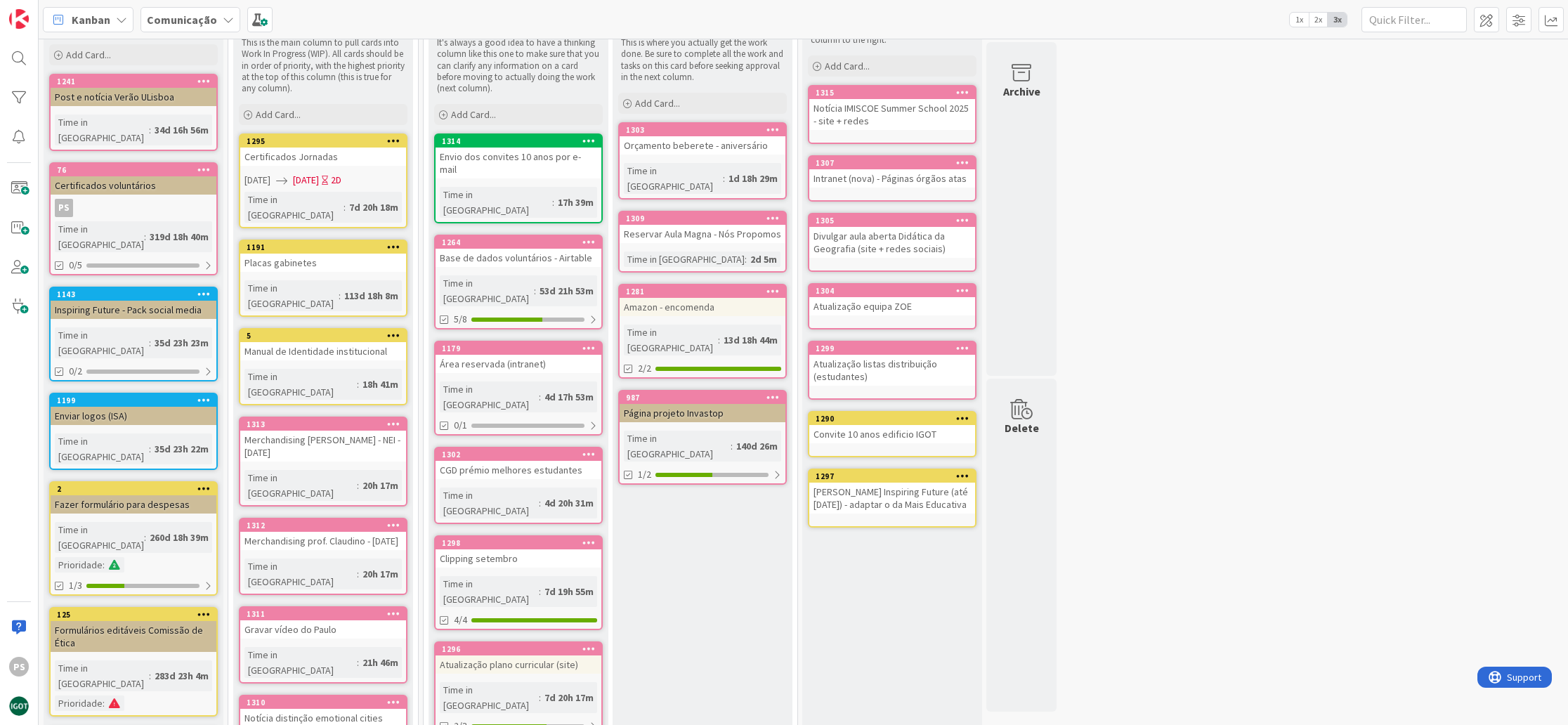
scroll to position [139, 0]
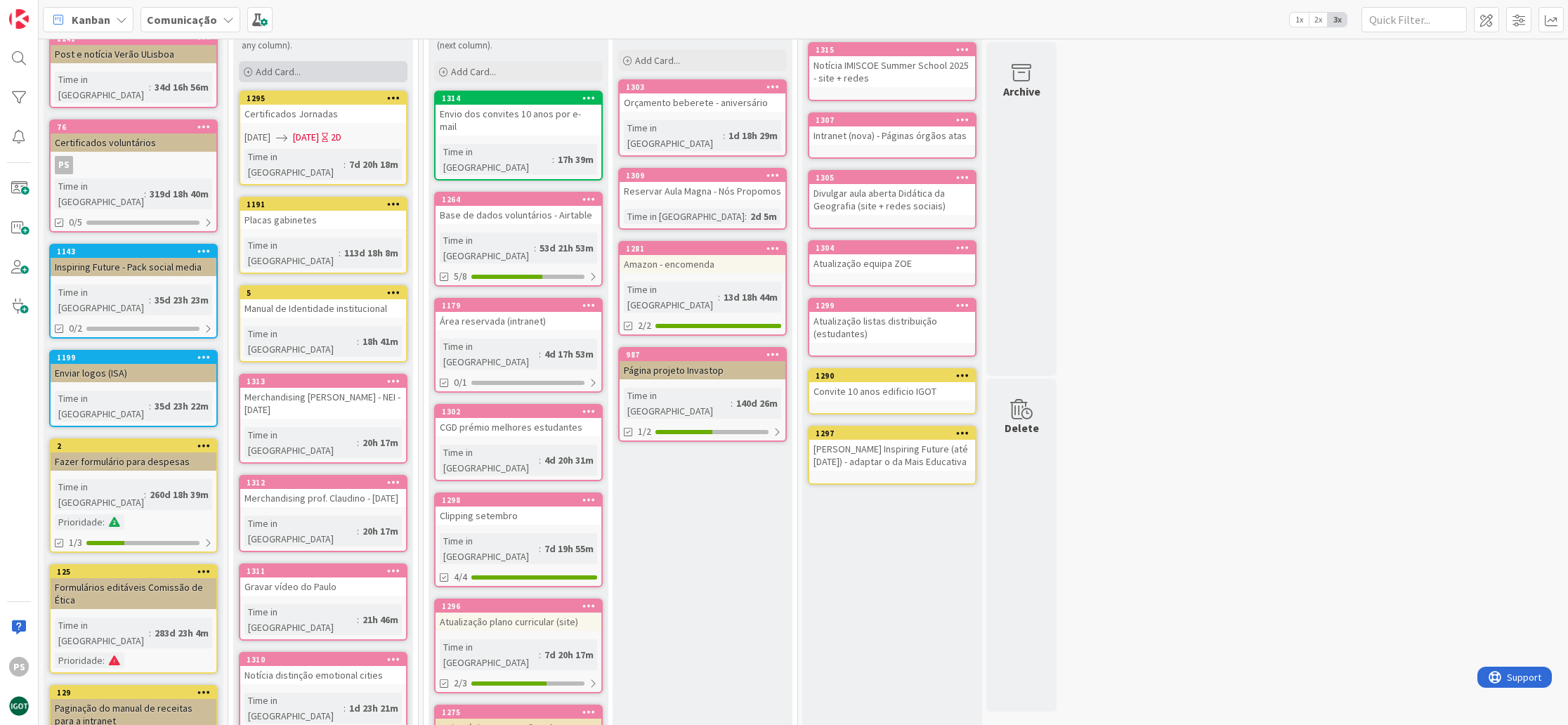
click at [273, 78] on div "Add Card..." at bounding box center [323, 72] width 169 height 21
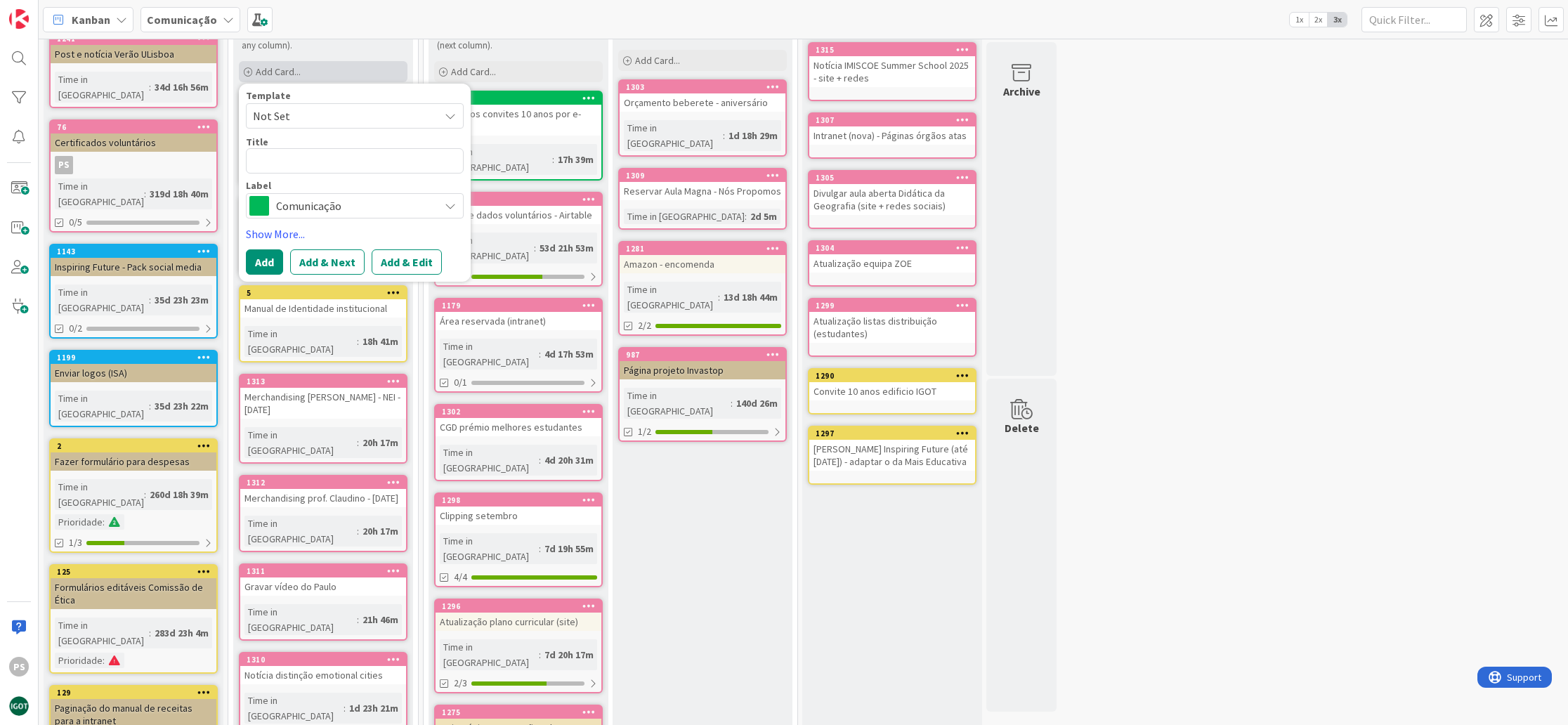
type textarea "x"
type textarea "N"
type textarea "x"
type textarea "No"
type textarea "x"
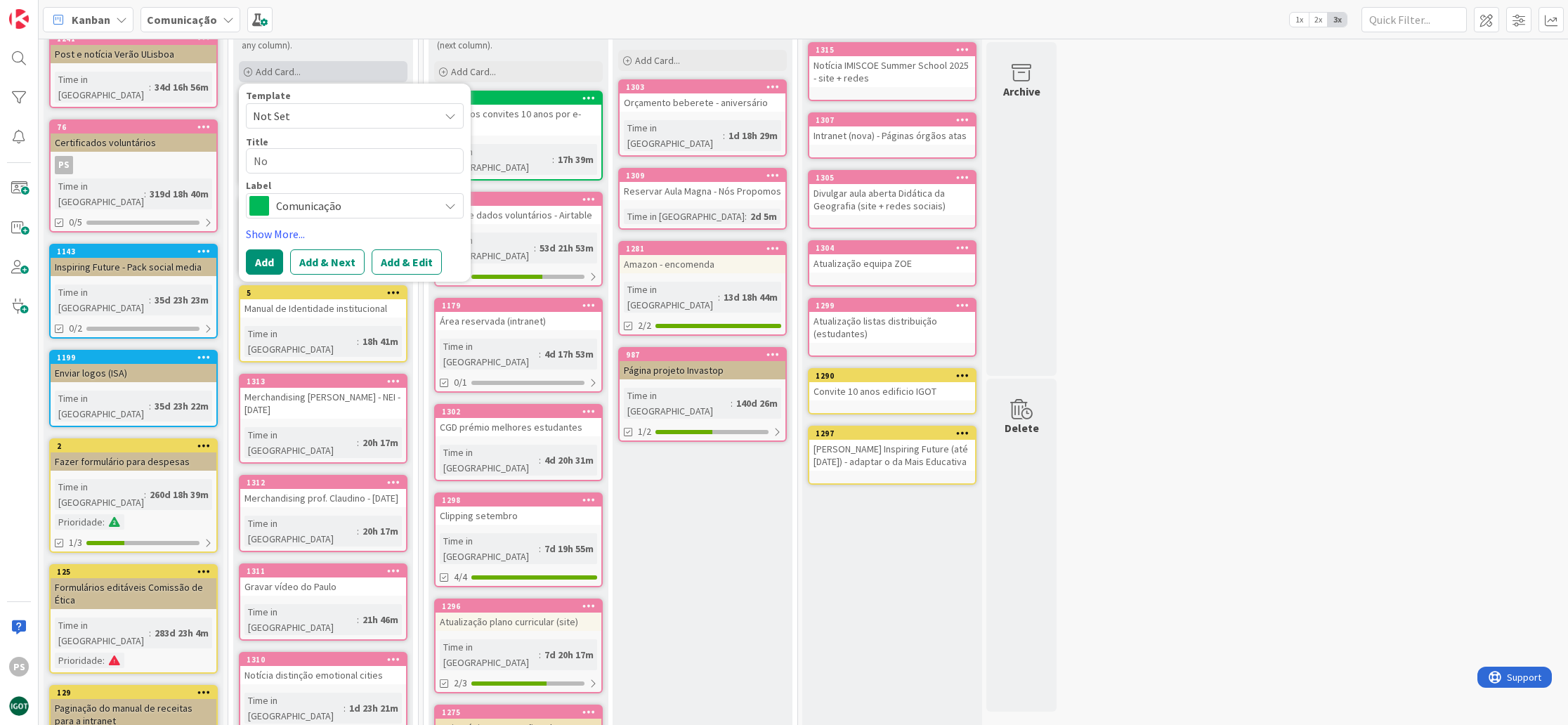
type textarea "Not"
type textarea "x"
type textarea "Not´"
type textarea "x"
type textarea "Notí"
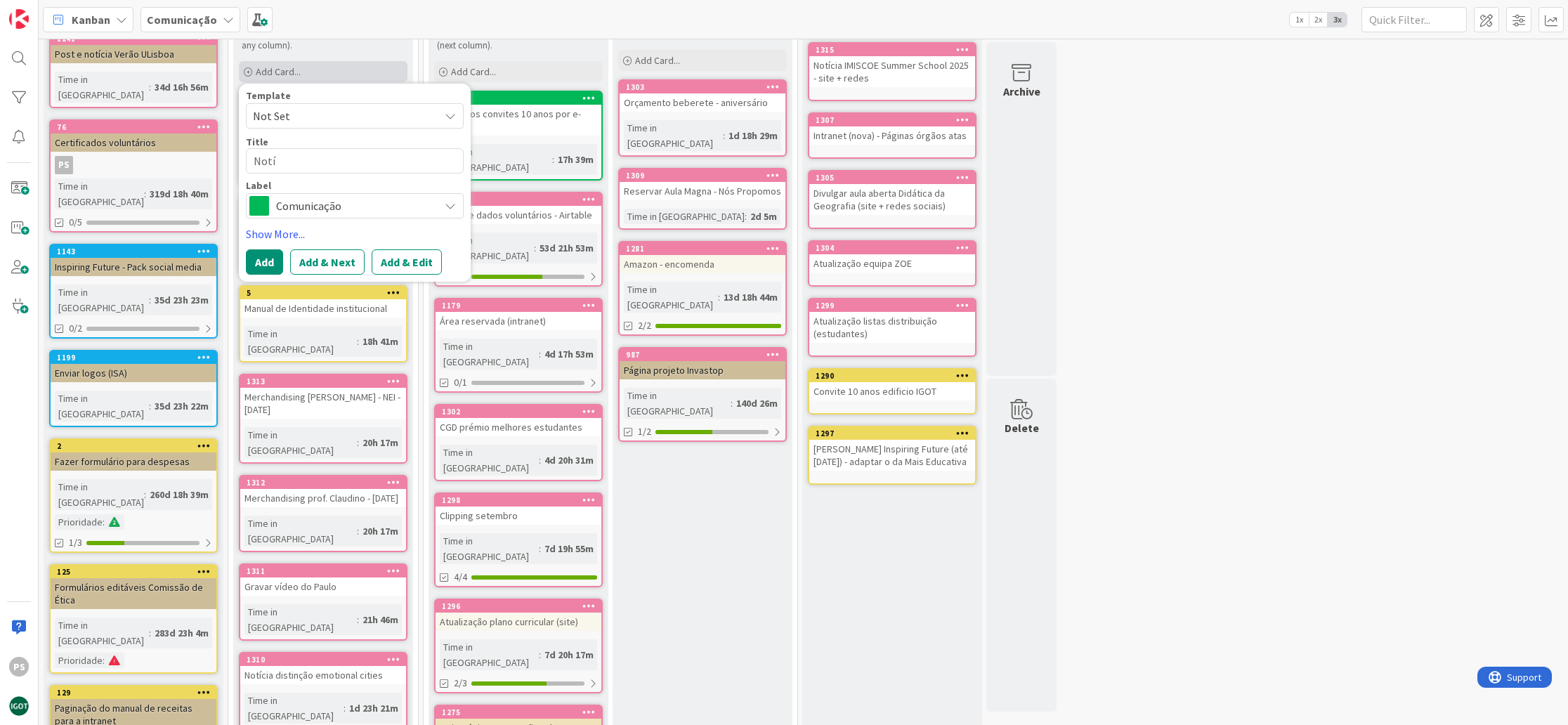
type textarea "x"
type textarea "Notíc"
type textarea "x"
type textarea "Notíci"
type textarea "x"
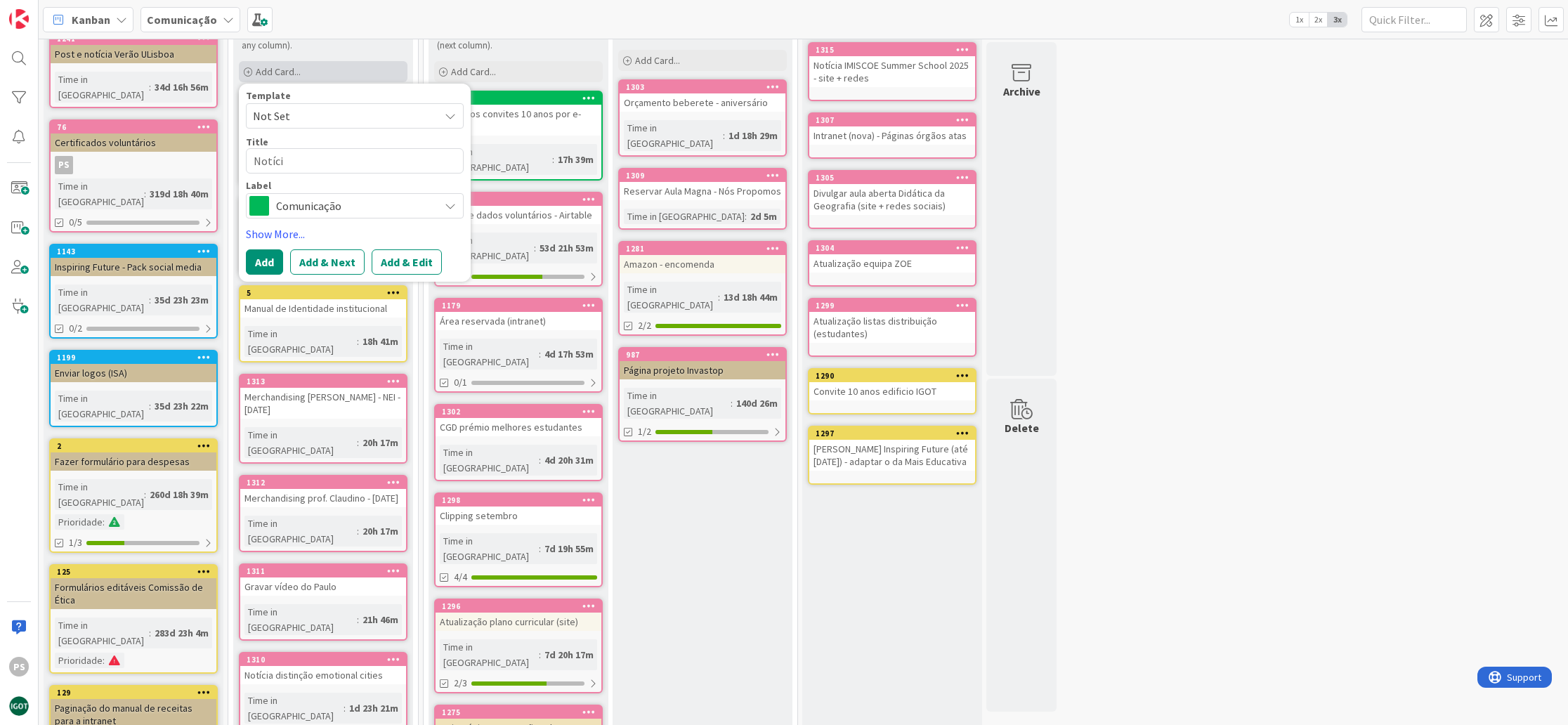
type textarea "Notícia"
type textarea "x"
type textarea "Notícia"
type textarea "x"
type textarea "Notícia A"
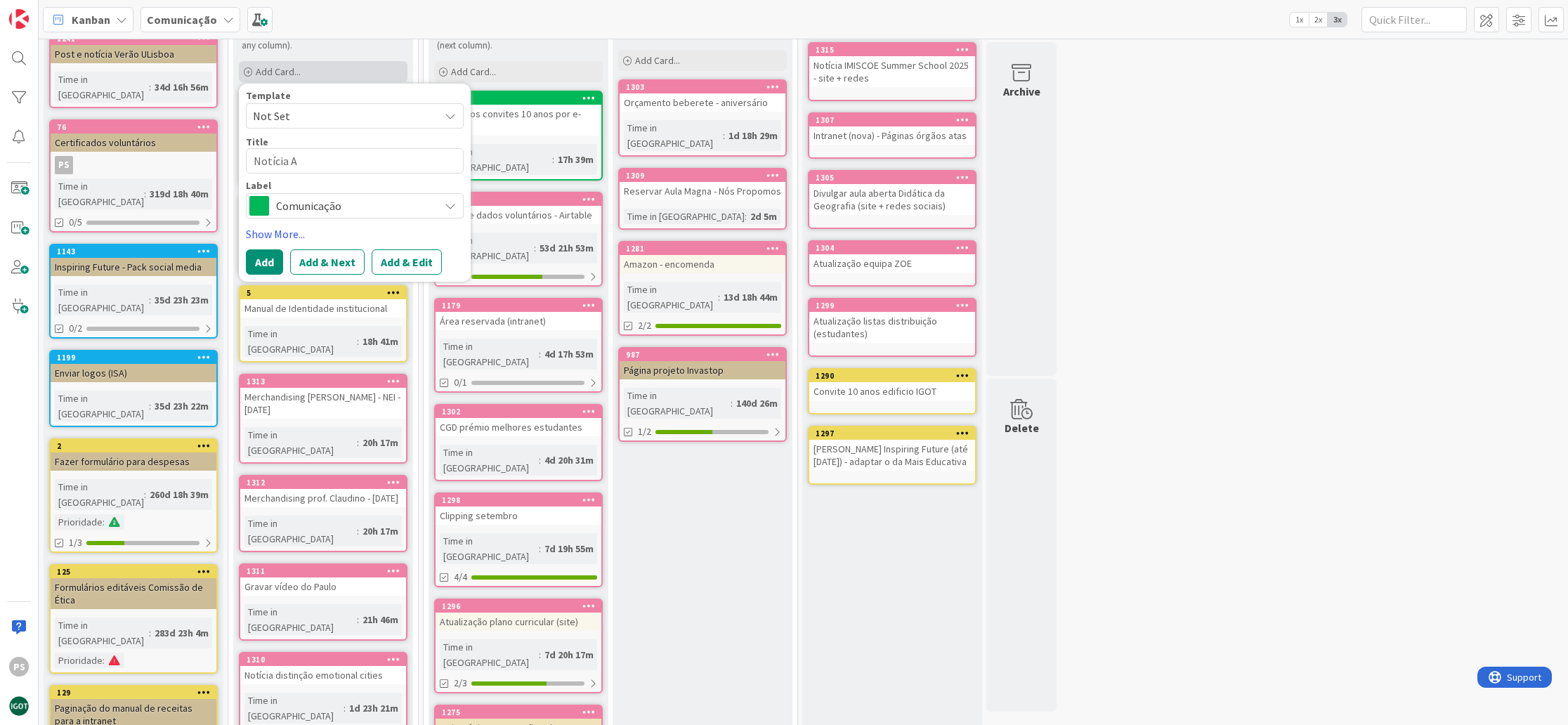
type textarea "x"
type textarea "Notícia Af"
type textarea "x"
type textarea "Notícia Afr"
type textarea "x"
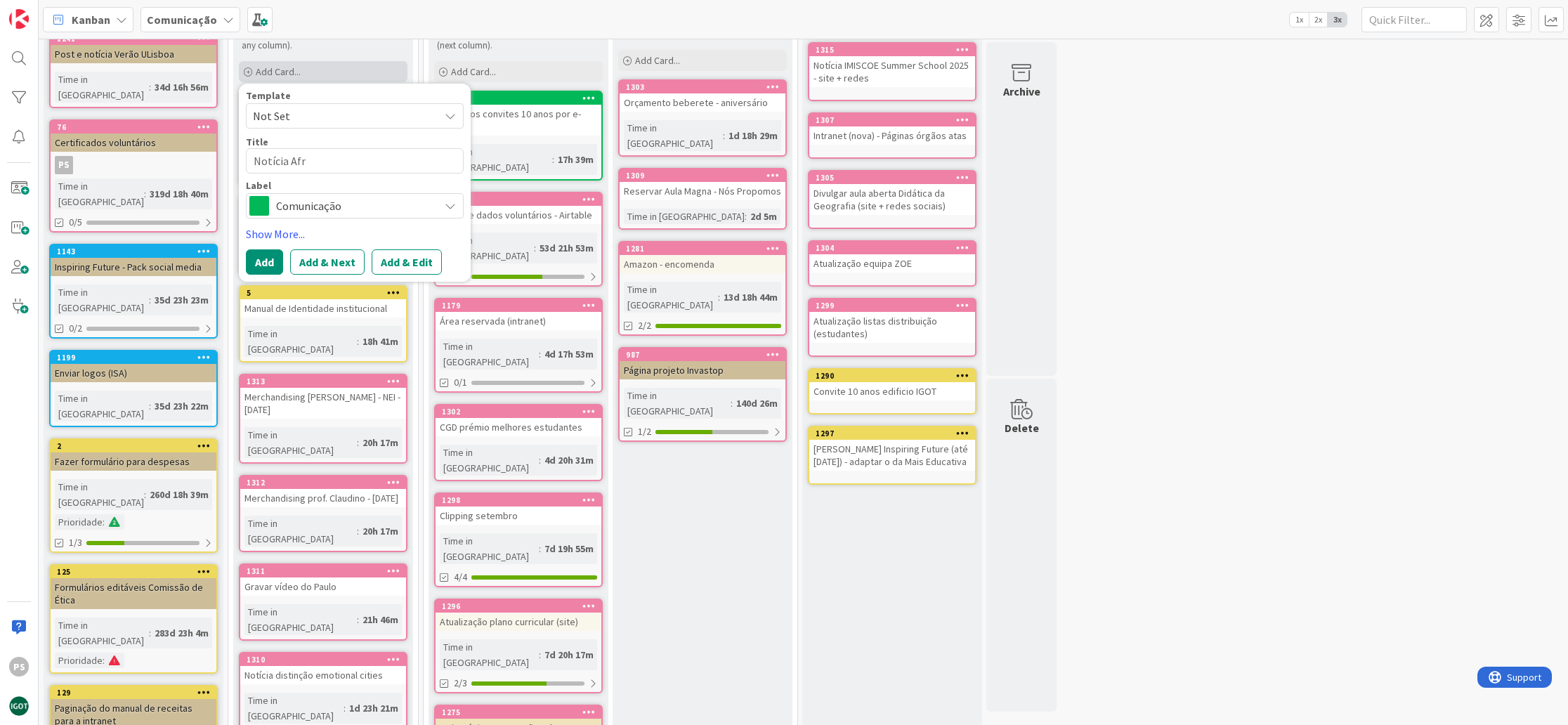
type textarea "Notícia Afri"
type textarea "x"
type textarea "Notícia Afric"
type textarea "x"
type textarea "Notícia Africa"
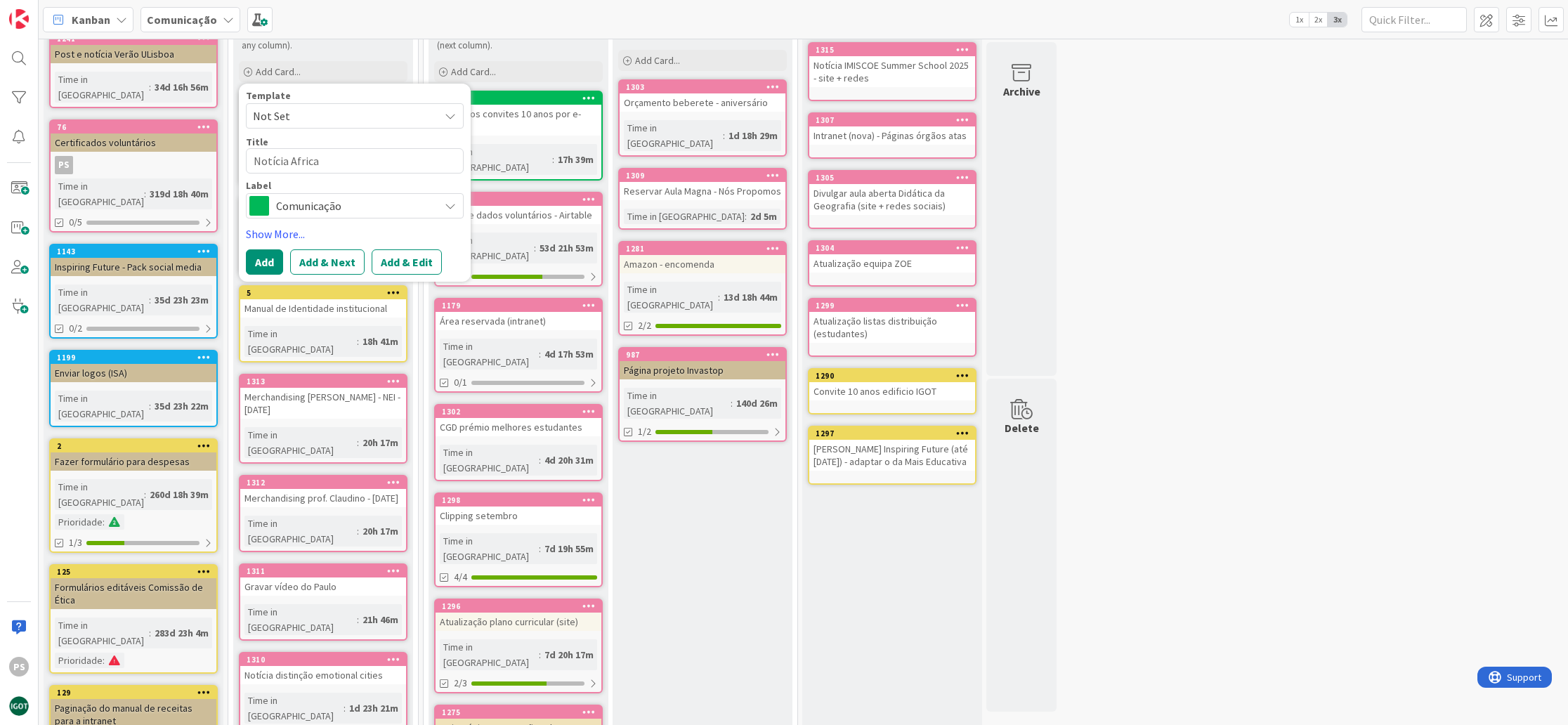
click at [412, 198] on span "Comunicação" at bounding box center [353, 206] width 156 height 19
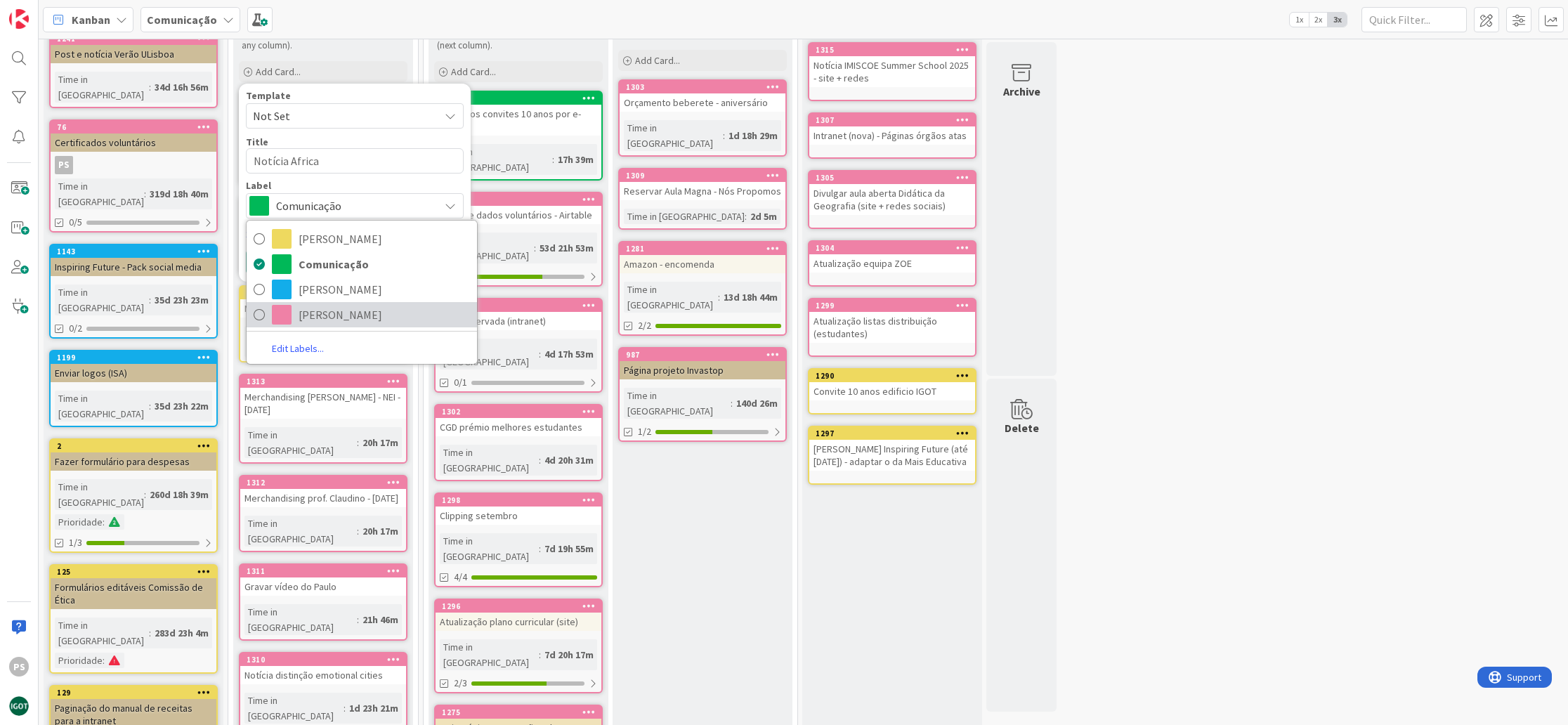
click at [366, 318] on span "Paula" at bounding box center [384, 315] width 171 height 21
type textarea "x"
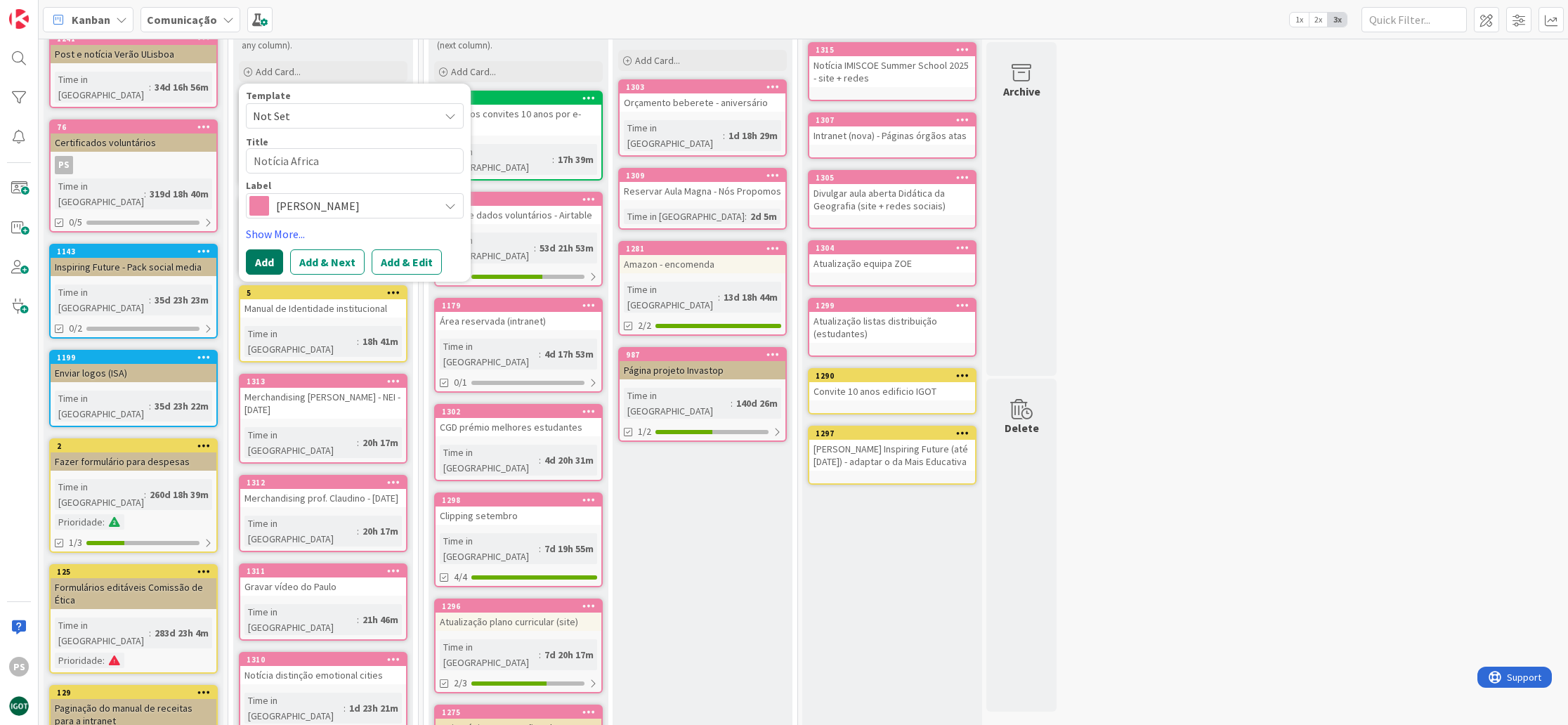
click at [262, 260] on button "Add" at bounding box center [265, 262] width 37 height 25
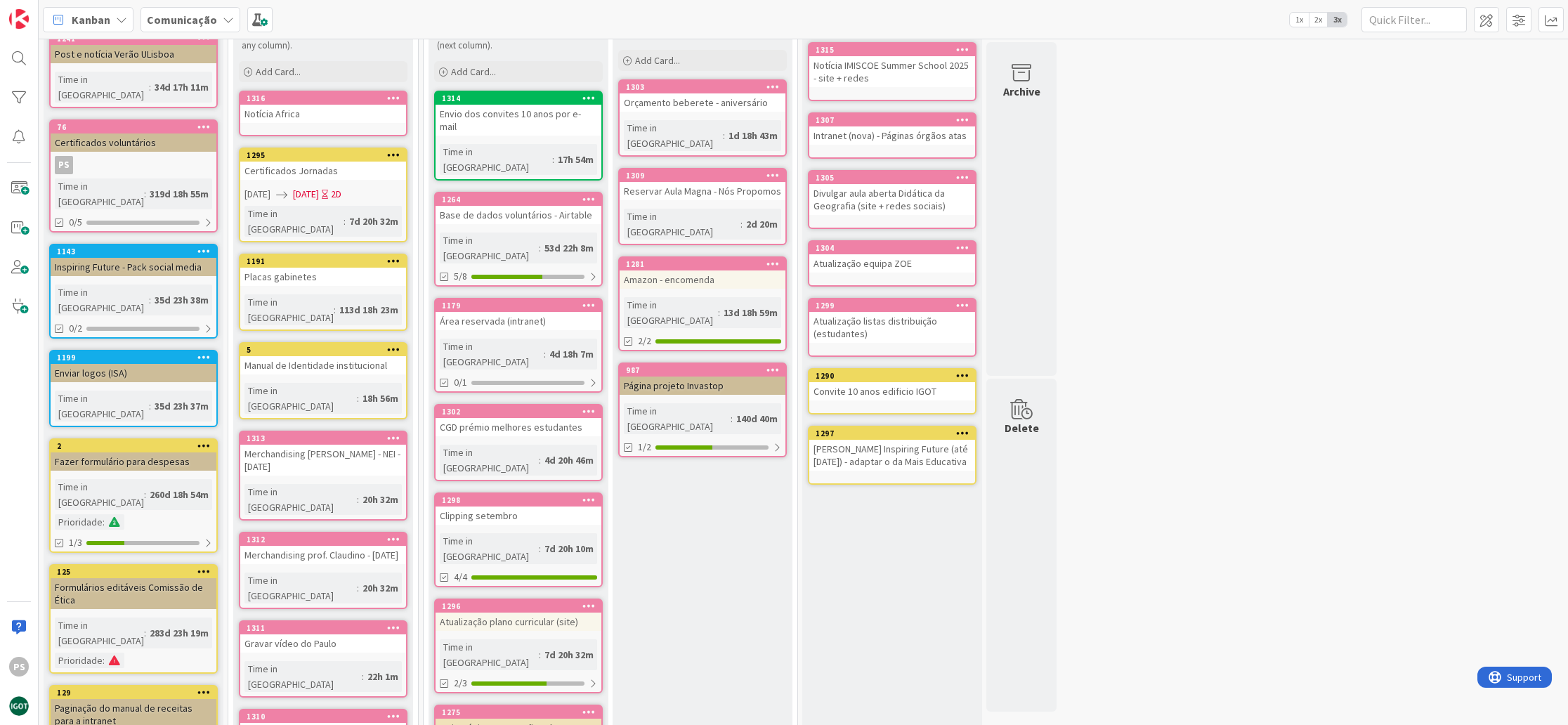
scroll to position [0, 0]
